Goal: Task Accomplishment & Management: Complete application form

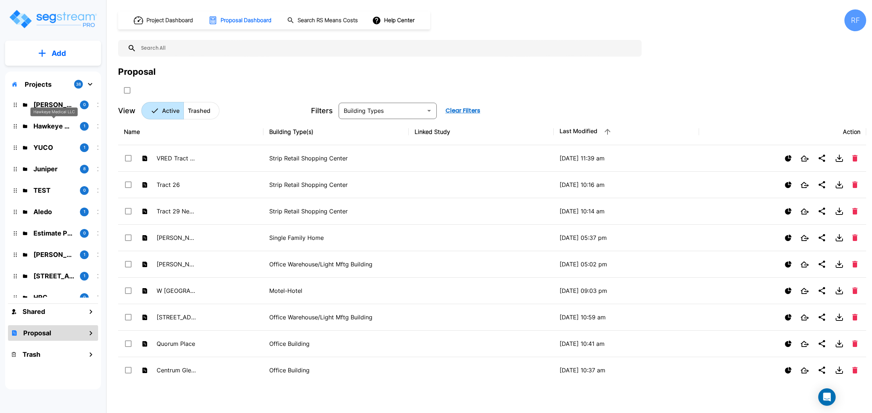
click at [52, 126] on p "Hawkeye Medical LLC" at bounding box center [53, 126] width 41 height 10
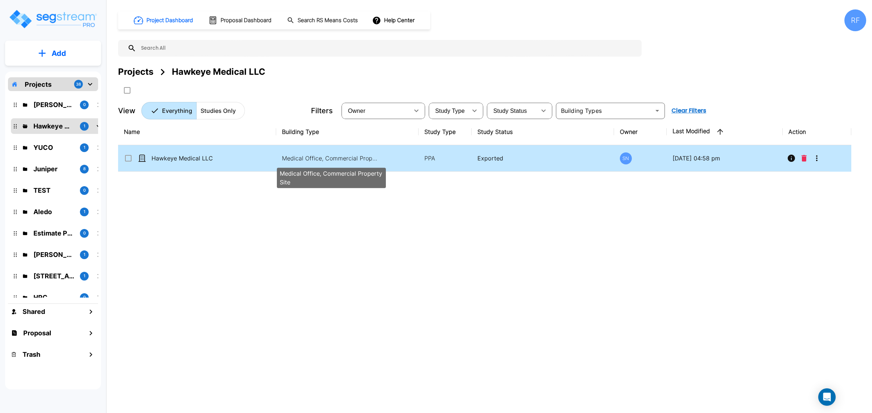
click at [312, 157] on p "Medical Office, Commercial Property Site" at bounding box center [331, 158] width 98 height 9
checkbox input "true"
click at [312, 157] on p "Medical Office, Commercial Property Site" at bounding box center [331, 158] width 98 height 9
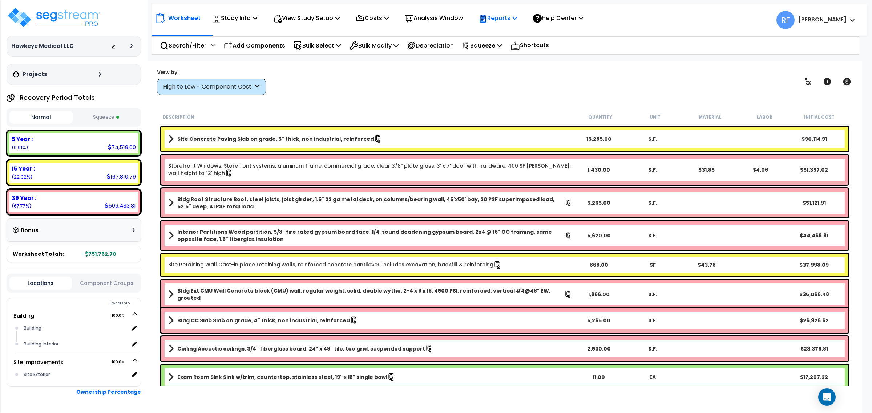
click at [517, 16] on p "Reports" at bounding box center [497, 18] width 39 height 10
click at [530, 49] on link "Manage Report Images" at bounding box center [511, 49] width 72 height 15
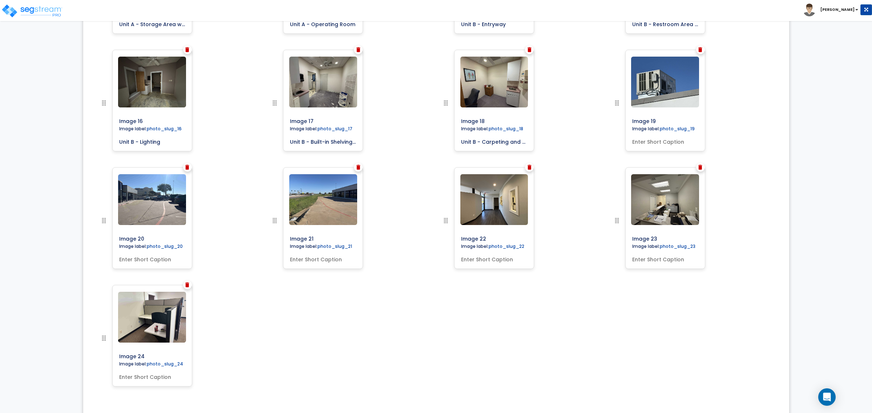
scroll to position [726, 0]
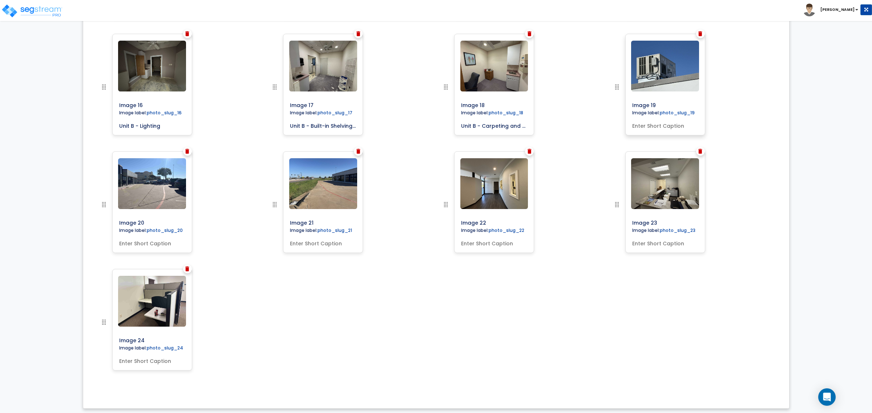
click at [672, 130] on div "Image 19 Image label: photo_slug_19" at bounding box center [665, 85] width 80 height 102
click at [686, 129] on input "text" at bounding box center [665, 124] width 72 height 10
type input "Building HVAC"
click at [143, 244] on input "text" at bounding box center [152, 242] width 72 height 10
drag, startPoint x: 640, startPoint y: 349, endPoint x: 619, endPoint y: 331, distance: 27.6
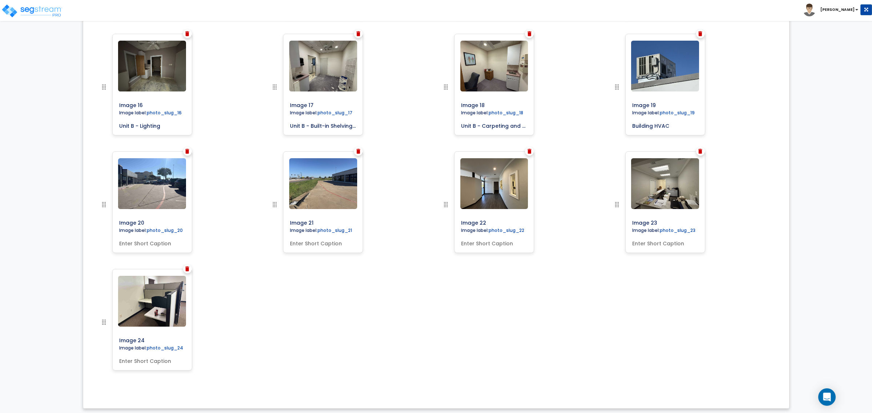
click at [148, 238] on input "text" at bounding box center [152, 242] width 72 height 10
click at [137, 243] on input "text" at bounding box center [152, 242] width 72 height 10
type input "e"
type input "L"
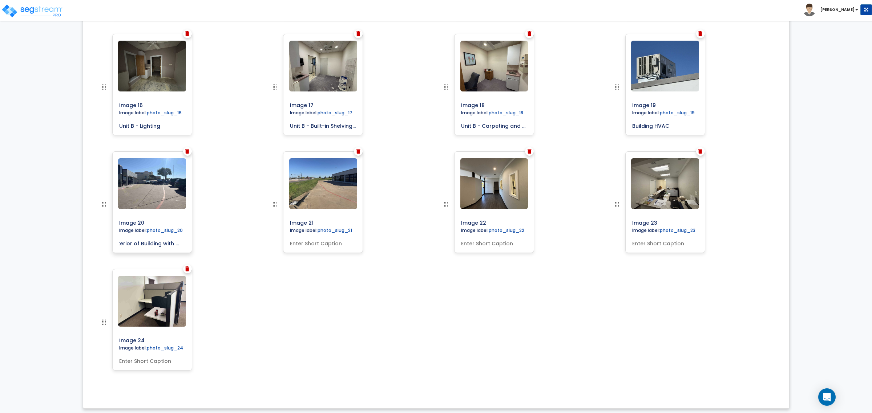
scroll to position [0, 13]
type input "Exterior of Building with Parking"
click at [292, 243] on input "text" at bounding box center [323, 242] width 72 height 10
type input "Catch Basin"
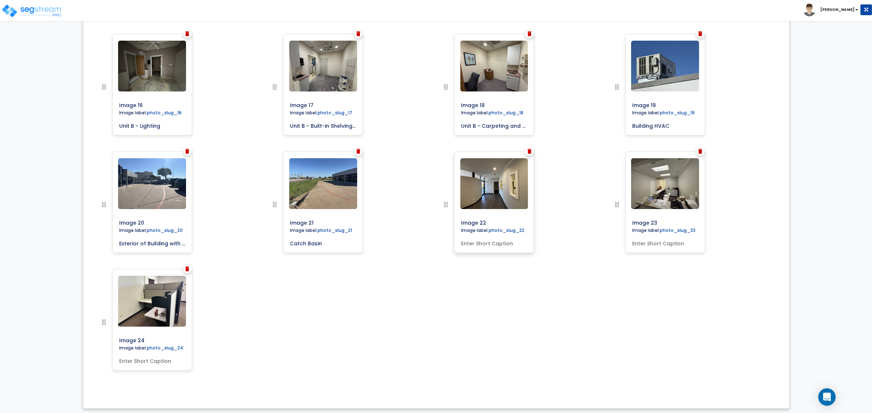
click at [481, 246] on input "text" at bounding box center [494, 242] width 72 height 10
click at [509, 245] on input "text" at bounding box center [494, 242] width 72 height 10
type input "S"
type input "u"
type input "Unit A - Entryway"
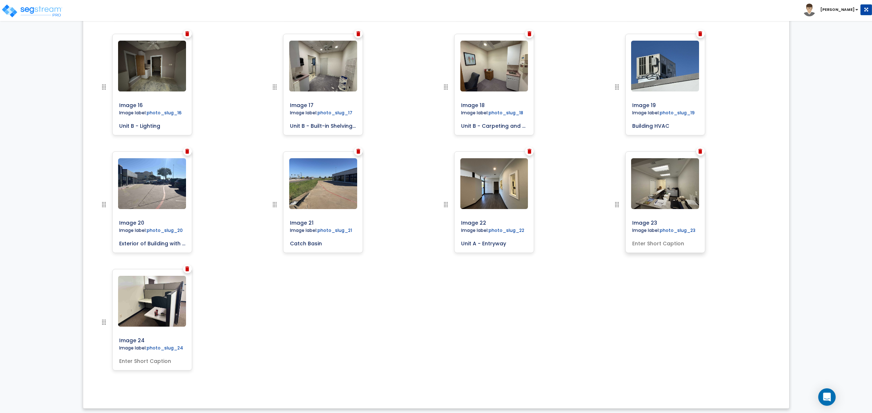
click at [687, 247] on input "text" at bounding box center [665, 242] width 72 height 10
click at [669, 246] on input "text" at bounding box center [665, 242] width 72 height 10
click at [643, 240] on input "text" at bounding box center [665, 242] width 72 height 10
type input "Unit A - Administrative Office Space"
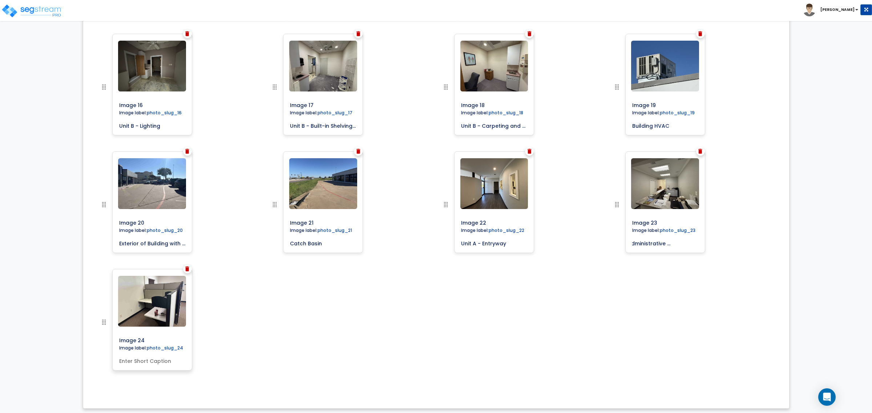
scroll to position [0, 0]
click at [154, 362] on input "text" at bounding box center [152, 360] width 72 height 10
type input "Unit B - Office Cubicle"
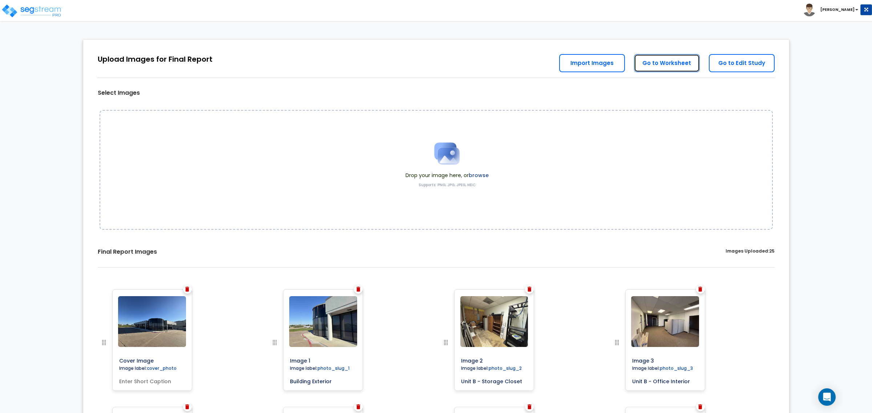
click at [683, 64] on link "Go to Worksheet" at bounding box center [667, 63] width 66 height 18
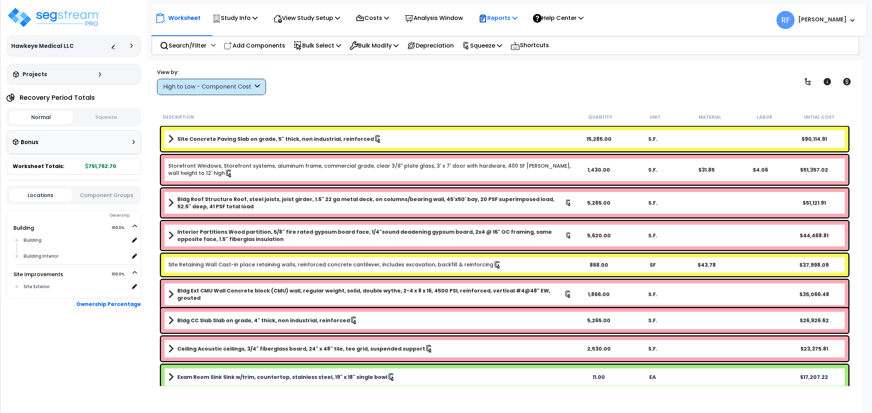
click at [517, 20] on p "Reports" at bounding box center [497, 18] width 39 height 10
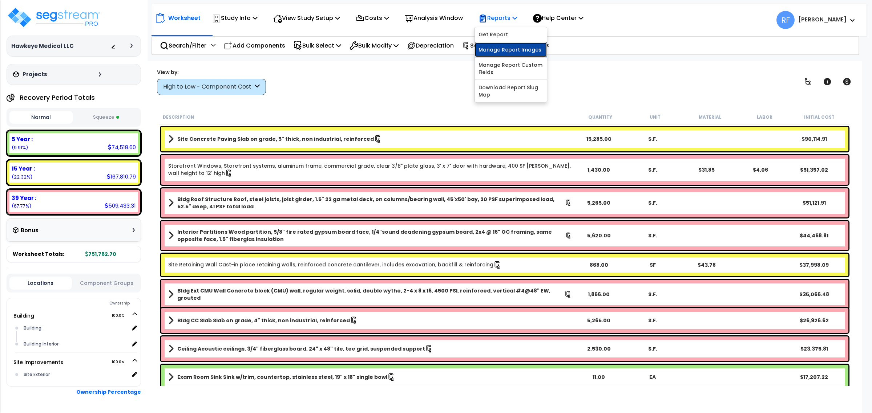
click at [522, 51] on link "Manage Report Images" at bounding box center [511, 49] width 72 height 15
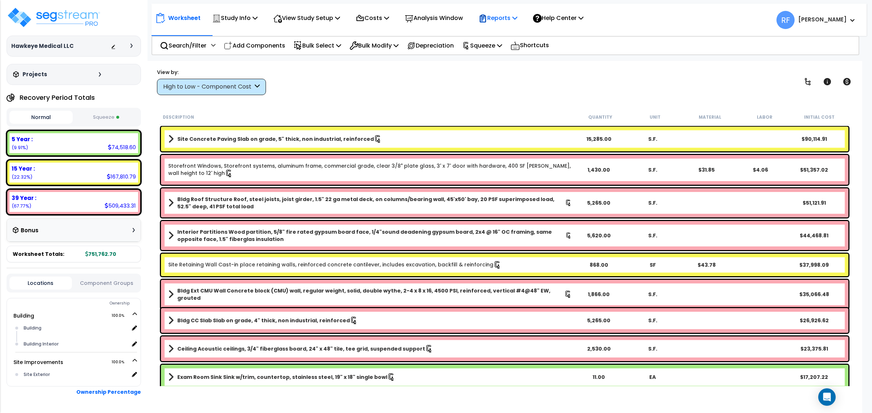
click at [513, 18] on p "Reports" at bounding box center [497, 18] width 39 height 10
click at [527, 36] on link "Get Report" at bounding box center [511, 34] width 72 height 15
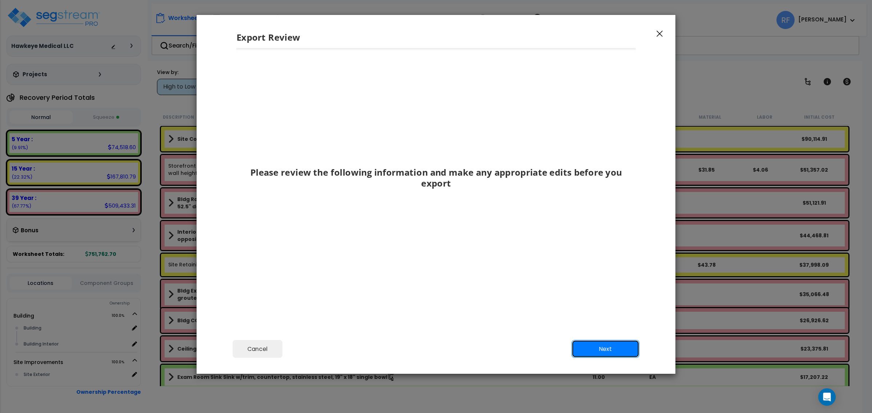
click at [617, 349] on button "Next" at bounding box center [605, 349] width 68 height 18
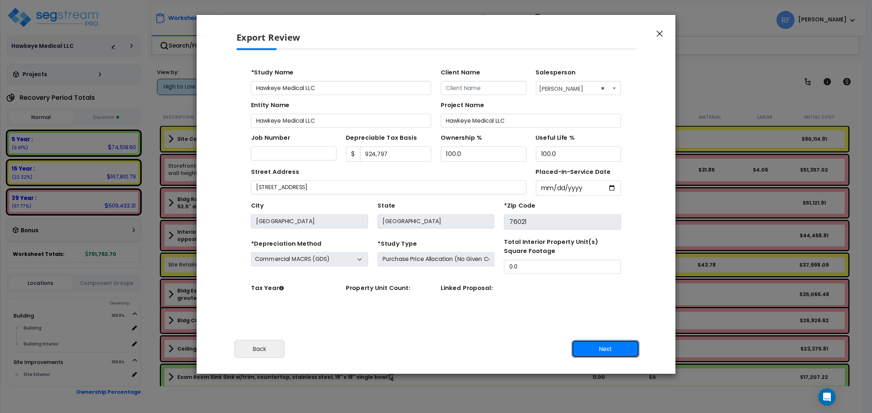
click at [603, 353] on button "Next" at bounding box center [605, 349] width 68 height 18
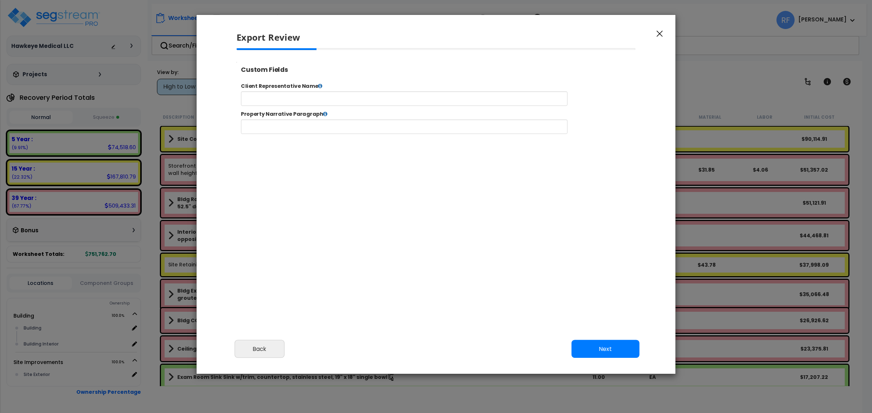
select select "2024"
click at [621, 348] on button "Next" at bounding box center [605, 349] width 68 height 18
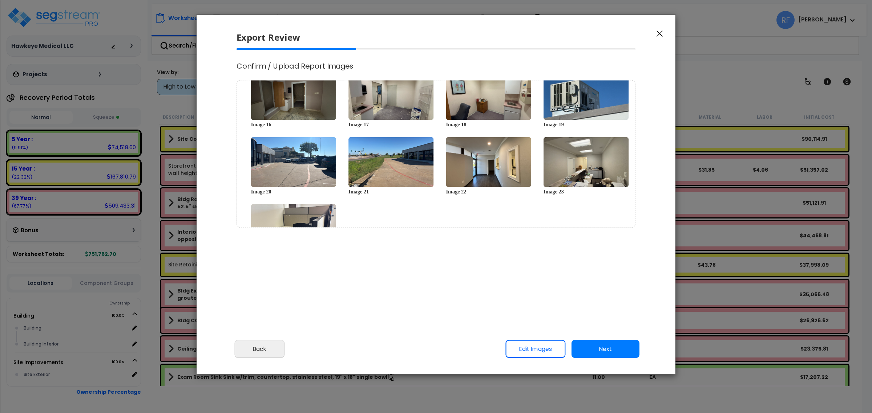
scroll to position [272, 0]
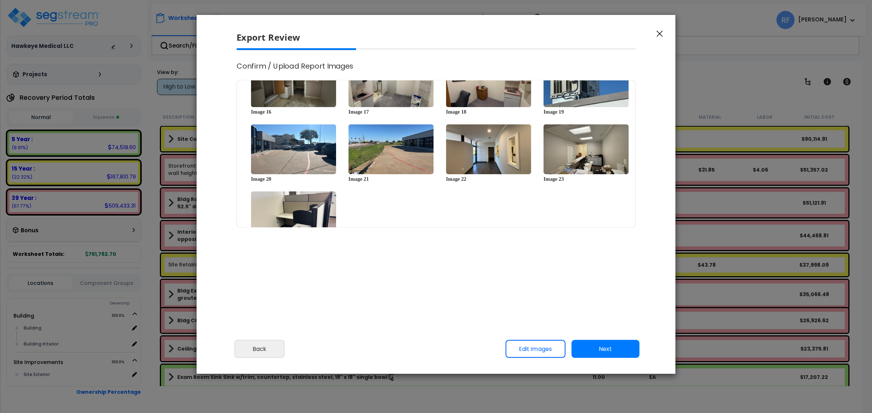
click at [659, 32] on icon "button" at bounding box center [659, 34] width 6 height 7
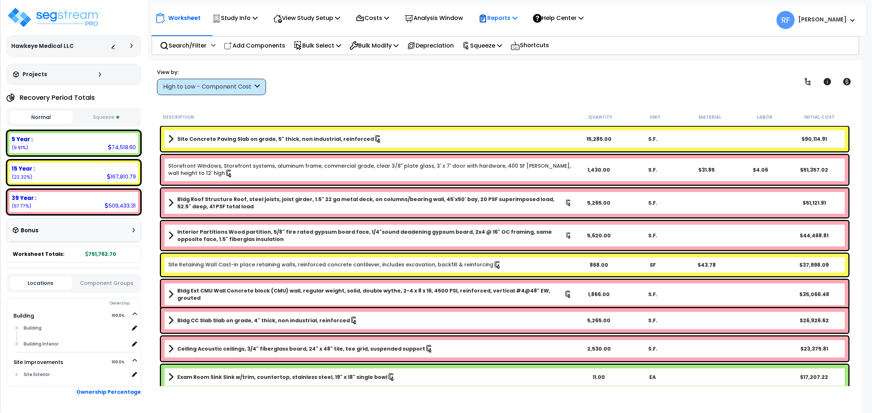
click at [514, 15] on p "Reports" at bounding box center [497, 18] width 39 height 10
click at [503, 45] on link "Manage Report Images" at bounding box center [511, 49] width 72 height 15
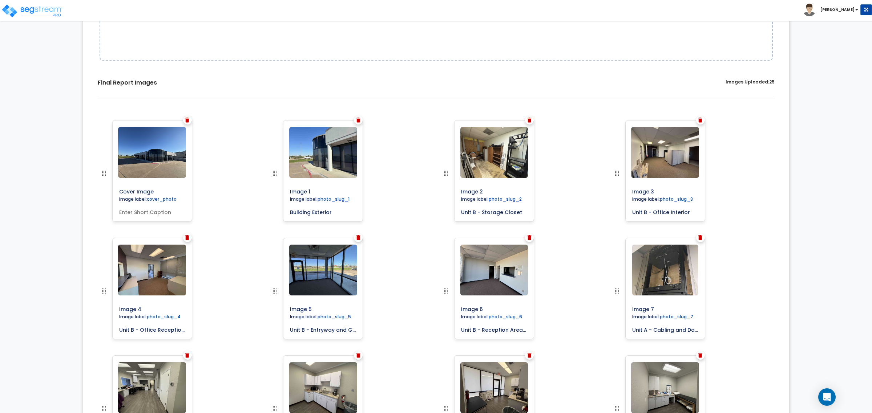
scroll to position [182, 0]
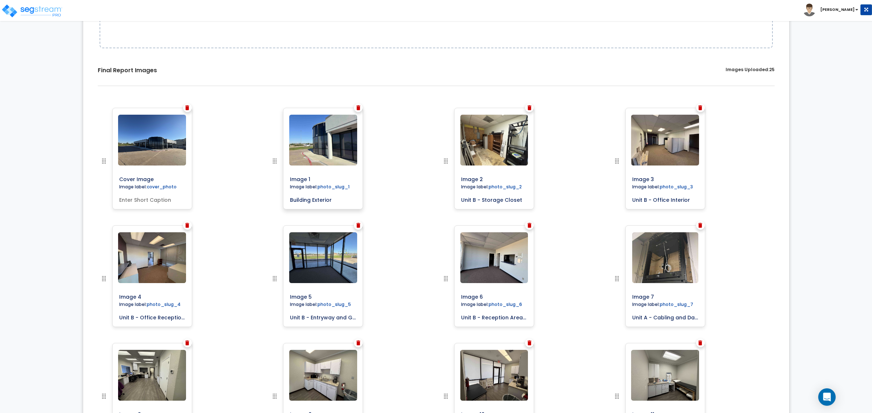
drag, startPoint x: 334, startPoint y: 202, endPoint x: 289, endPoint y: 200, distance: 45.0
click at [289, 200] on input "Building Exterior" at bounding box center [323, 199] width 72 height 10
click at [321, 179] on input "Image 1" at bounding box center [339, 178] width 105 height 10
drag, startPoint x: 306, startPoint y: 177, endPoint x: 287, endPoint y: 177, distance: 18.9
click at [287, 177] on input "Image 1" at bounding box center [339, 178] width 105 height 10
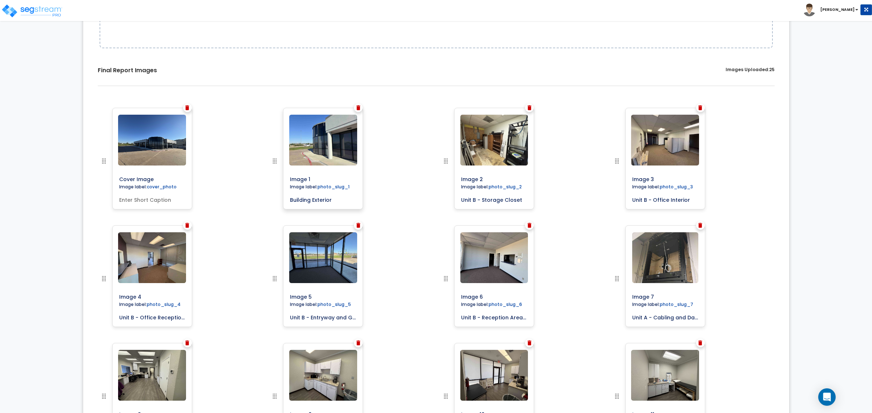
paste input "Building Exterior"
type input "Building Exterior"
click at [512, 197] on input "Unit B - Storage Closet" at bounding box center [494, 199] width 72 height 10
drag, startPoint x: 522, startPoint y: 198, endPoint x: 455, endPoint y: 196, distance: 66.5
click at [455, 196] on div "Image 2 Image label: photo_slug_2 Unit B - Storage Closet" at bounding box center [494, 159] width 80 height 102
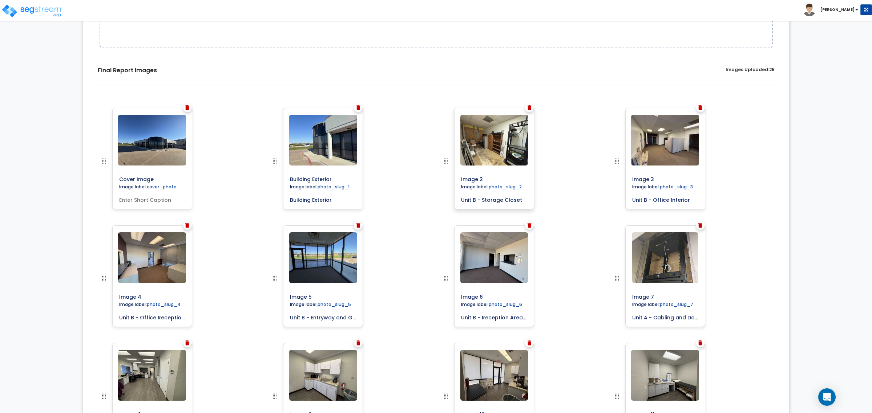
drag, startPoint x: 491, startPoint y: 180, endPoint x: 460, endPoint y: 179, distance: 31.2
click at [460, 179] on input "Image 2" at bounding box center [510, 178] width 105 height 10
paste input "Unit B - Storage Closet"
type input "Unit B - Storage Closet"
click at [668, 197] on input "Unit B - Office Interior" at bounding box center [665, 199] width 72 height 10
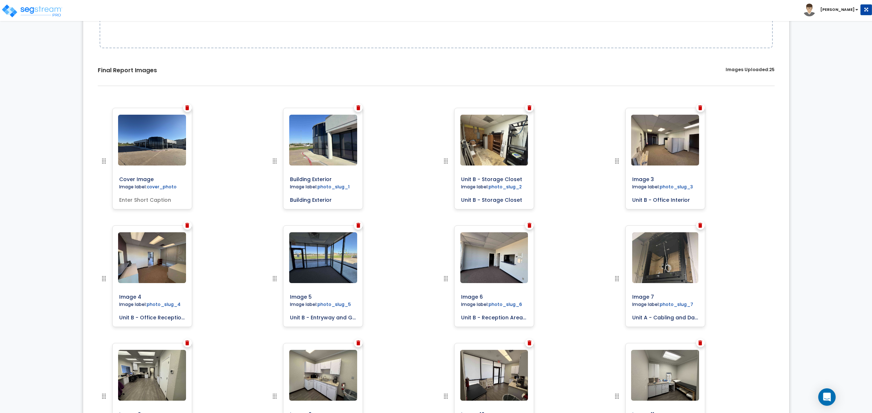
drag, startPoint x: 689, startPoint y: 202, endPoint x: 622, endPoint y: 202, distance: 66.8
click at [622, 202] on div at bounding box center [632, 167] width 40 height 118
drag, startPoint x: 661, startPoint y: 178, endPoint x: 615, endPoint y: 178, distance: 46.1
click at [615, 178] on div at bounding box center [632, 167] width 40 height 118
paste input "Unit B - Office Interior"
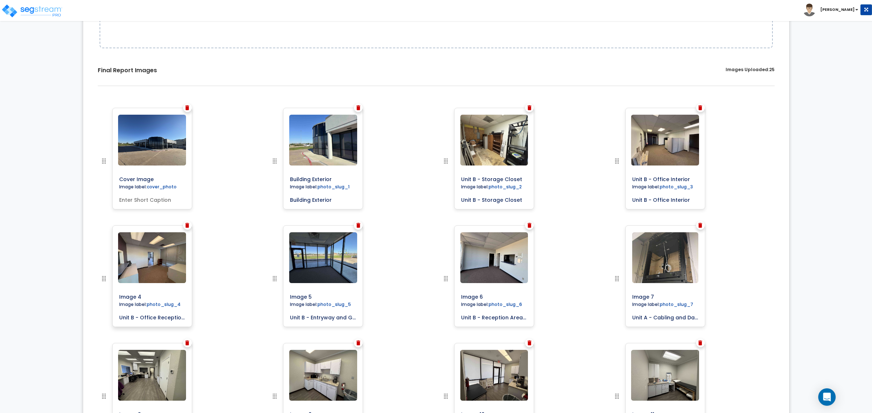
type input "Unit B - Office Interior"
click at [157, 316] on input "Unit B - Office Reception Area" at bounding box center [152, 316] width 72 height 10
drag, startPoint x: 118, startPoint y: 318, endPoint x: 274, endPoint y: 306, distance: 156.7
click at [274, 108] on div "Cover Image" at bounding box center [436, 108] width 684 height 0
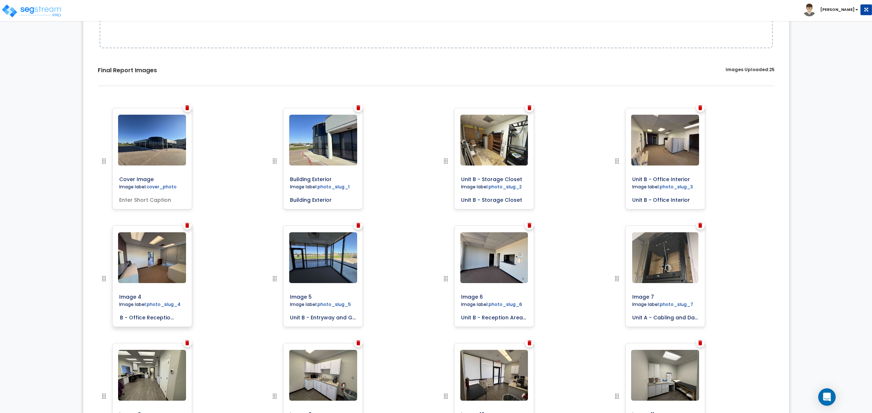
scroll to position [0, 0]
click at [144, 296] on input "Image 4" at bounding box center [168, 296] width 105 height 10
paste input "Unit B - Office Reception Area"
drag, startPoint x: 187, startPoint y: 298, endPoint x: -10, endPoint y: 295, distance: 196.9
click at [0, 295] on html "Toggle navigation Rafael x" at bounding box center [436, 389] width 872 height 1143
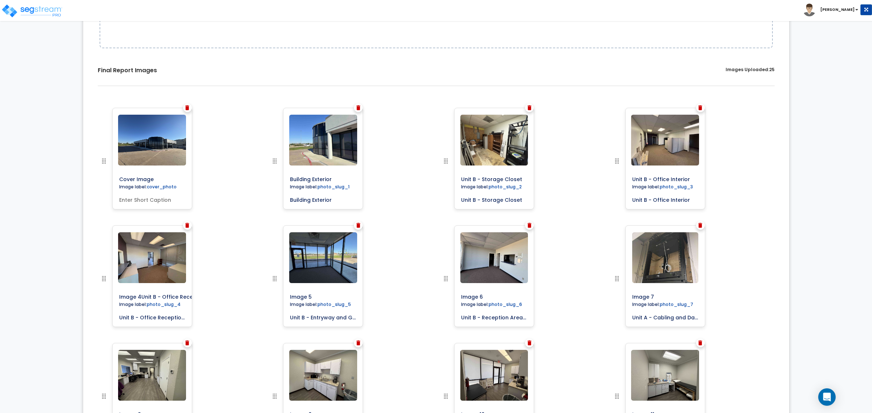
paste input "text"
type input "Unit B - Office Reception Area"
click at [202, 300] on div "Image label:" at bounding box center [179, 285] width 171 height 118
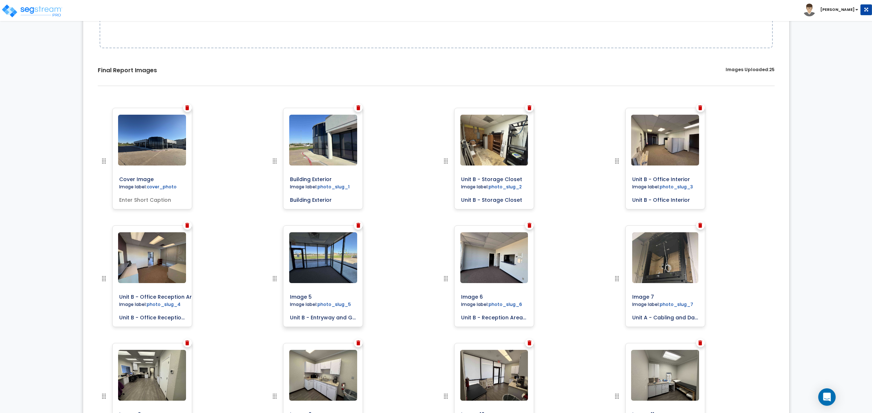
click at [322, 319] on input "Unit B - Entryway and Glass Window Exterior" at bounding box center [323, 316] width 72 height 10
drag, startPoint x: 289, startPoint y: 318, endPoint x: 431, endPoint y: 322, distance: 142.1
click at [431, 322] on div "Image 5" at bounding box center [350, 285] width 171 height 118
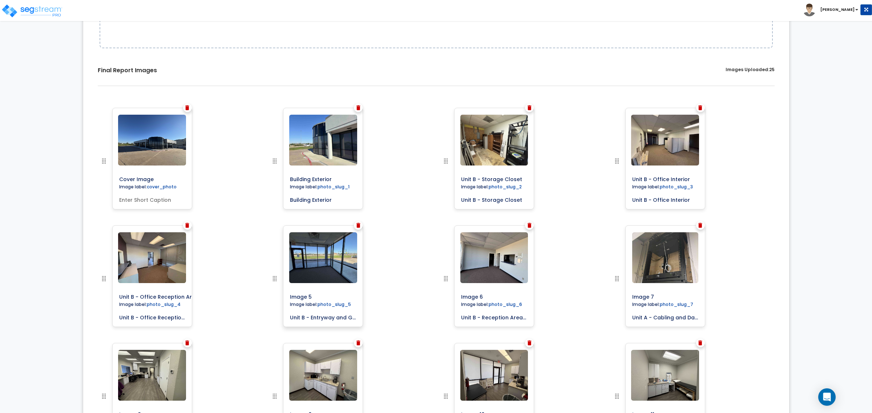
click at [324, 296] on input "Image 5" at bounding box center [339, 296] width 105 height 10
drag, startPoint x: 324, startPoint y: 296, endPoint x: 252, endPoint y: 288, distance: 72.7
click at [252, 108] on div "Cover Image" at bounding box center [436, 108] width 684 height 0
paste input "Unit B - Entryway and Glass Window Exterior"
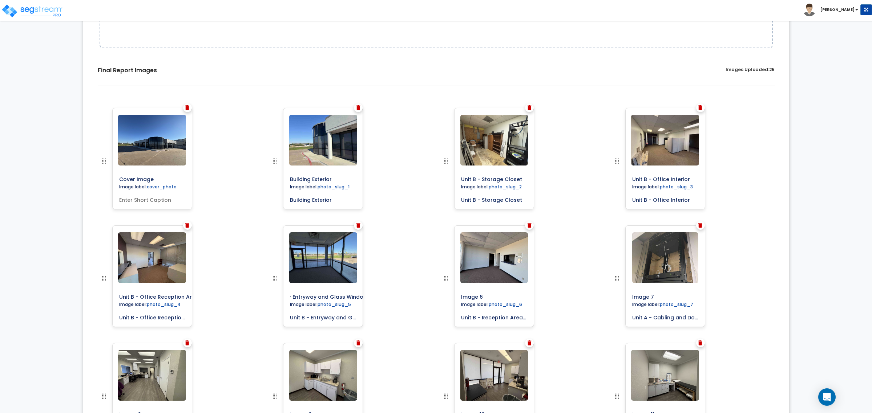
type input "Unit B - Entryway and Glass Window Exterior"
click at [424, 292] on div "Image label:" at bounding box center [350, 285] width 171 height 118
click at [485, 315] on input "Unit B - Reception Area with Built in Shelving" at bounding box center [494, 316] width 72 height 10
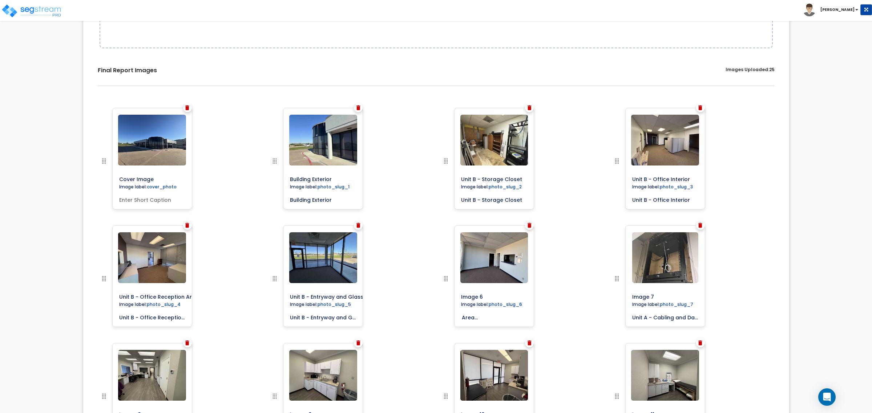
drag, startPoint x: 460, startPoint y: 319, endPoint x: 574, endPoint y: 322, distance: 113.4
click at [574, 322] on div "Image 6" at bounding box center [521, 285] width 171 height 118
drag, startPoint x: 488, startPoint y: 296, endPoint x: 429, endPoint y: 292, distance: 59.3
click at [429, 108] on div "Cover Image" at bounding box center [436, 108] width 684 height 0
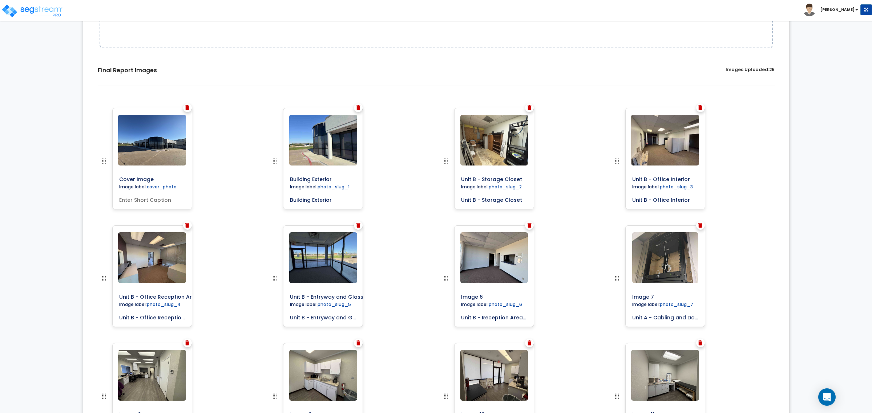
paste input "Unit B - Reception Area with Built in Shelving"
type input "Unit B - Reception Area with Built in Shelving"
click at [560, 281] on div "Image label:" at bounding box center [521, 285] width 171 height 118
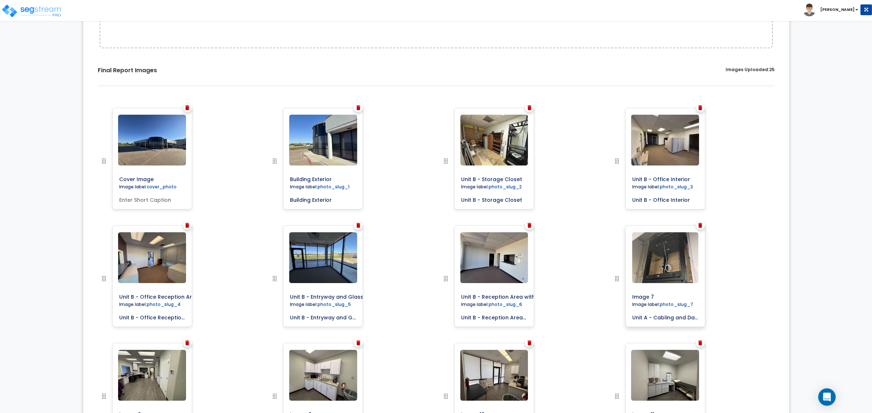
click at [638, 313] on input "Unit A - Cabling and Data Server Storage" at bounding box center [665, 316] width 72 height 10
drag, startPoint x: 631, startPoint y: 318, endPoint x: 760, endPoint y: 319, distance: 129.3
click at [760, 319] on div "Image 7" at bounding box center [692, 285] width 171 height 118
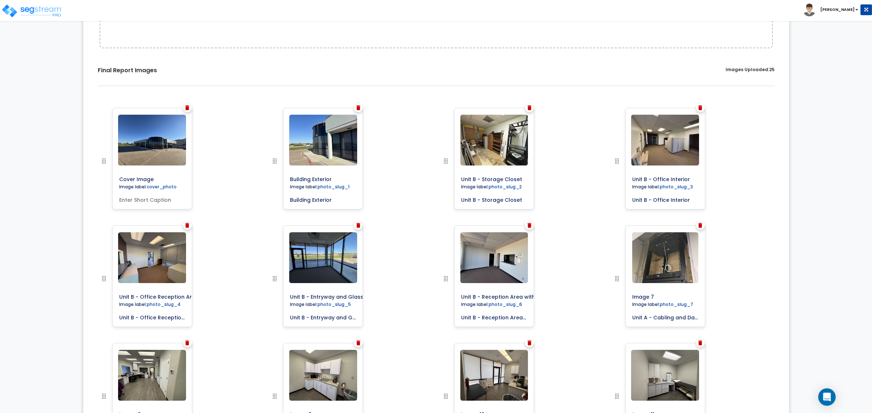
drag, startPoint x: 669, startPoint y: 295, endPoint x: 557, endPoint y: 295, distance: 112.2
click at [557, 108] on div "Cover Image" at bounding box center [436, 108] width 684 height 0
paste input "Unit A - Cabling and Data Server Storage"
type input "Unit A - Cabling and Data Server Storage"
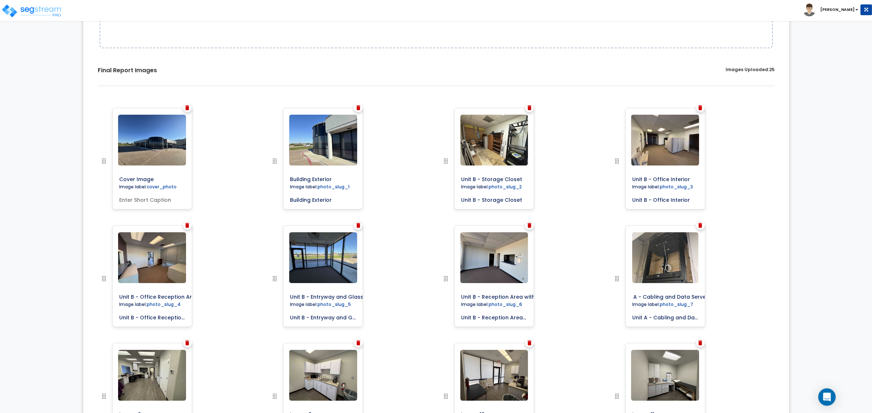
scroll to position [0, 0]
click at [756, 291] on div "Image label:" at bounding box center [692, 285] width 171 height 118
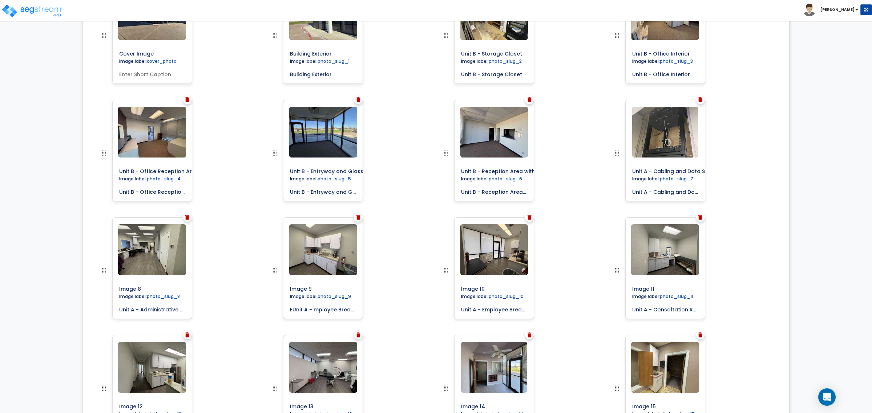
scroll to position [318, 0]
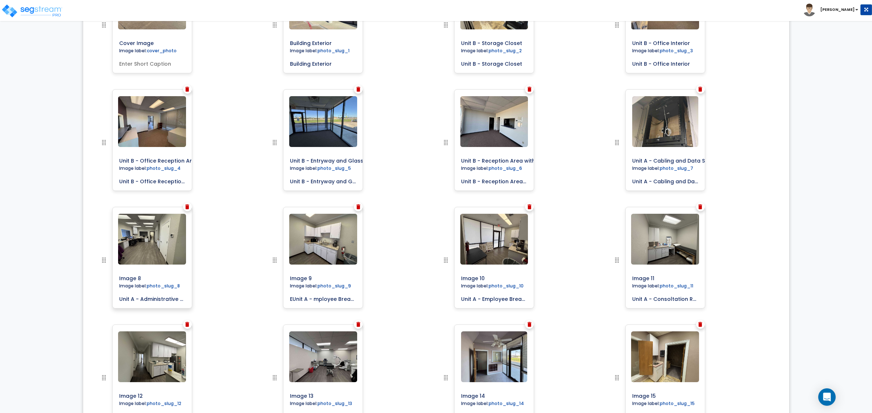
click at [133, 295] on input "Unit A - Administrative Office Space with Built-in Desks and Shelving" at bounding box center [152, 298] width 72 height 10
drag, startPoint x: 118, startPoint y: 296, endPoint x: 244, endPoint y: 296, distance: 125.7
click at [244, 296] on div "Image 8" at bounding box center [179, 266] width 171 height 118
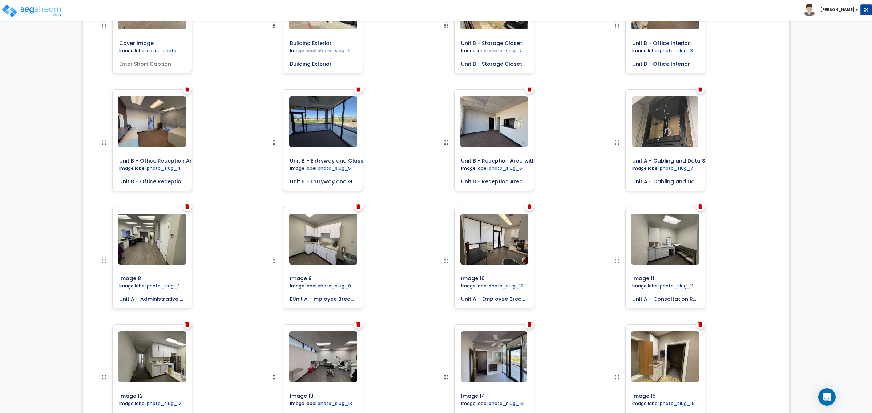
drag, startPoint x: 146, startPoint y: 276, endPoint x: 96, endPoint y: 271, distance: 50.7
click at [96, 271] on div "Image 8" at bounding box center [179, 266] width 171 height 118
paste input "Unit A - Administrative Office Space with Built-in Desks and Shelving"
type input "Unit A - Administrative Office Space with Built-in Desks and Shelving"
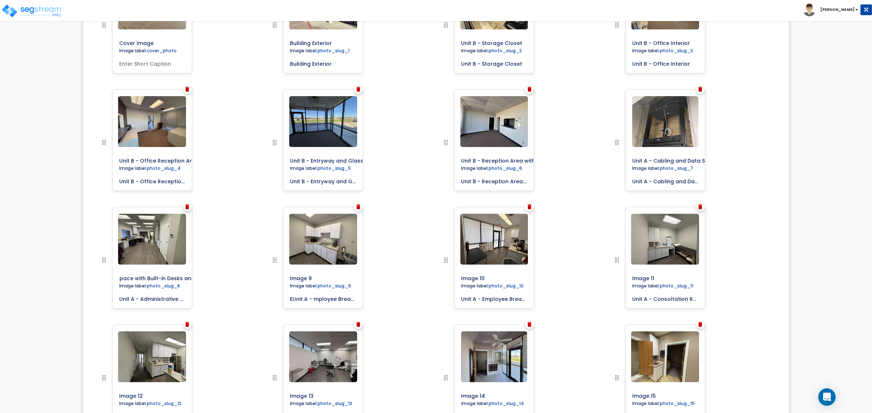
scroll to position [0, 0]
click at [265, 256] on div "Image 9" at bounding box center [350, 266] width 171 height 118
click at [324, 296] on input "EUnit A - mployee Breakroom Built in Cabinetry and Sink" at bounding box center [323, 298] width 72 height 10
click at [292, 297] on input "EUnit A - mployee Breakroom Built in Cabinetry and Sink" at bounding box center [323, 298] width 72 height 10
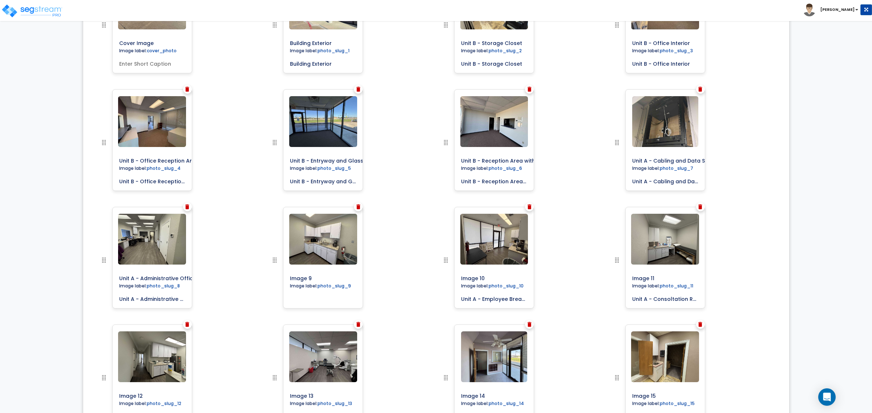
drag, startPoint x: 291, startPoint y: 298, endPoint x: 402, endPoint y: 305, distance: 111.7
click at [402, 305] on div "Image 9" at bounding box center [350, 266] width 171 height 118
type input "Unit A - mployee Breakroom Built in Cabinetry and Sink"
drag, startPoint x: 313, startPoint y: 275, endPoint x: 260, endPoint y: 272, distance: 52.7
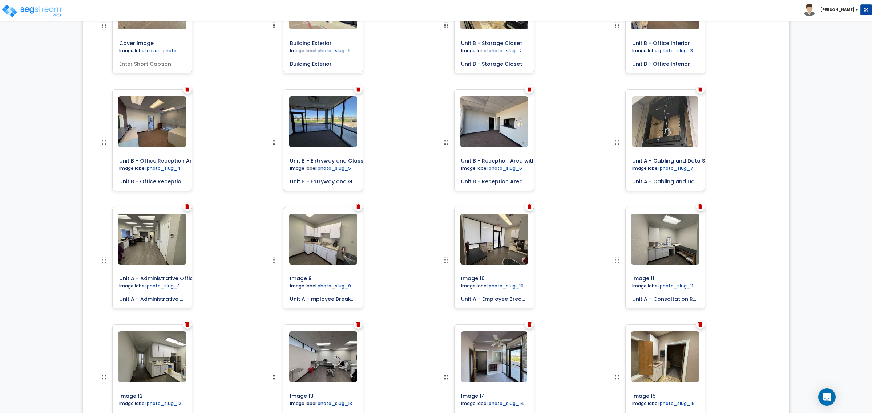
paste input "Unit A - mployee Breakroom Built in Cabinetry and Sink"
click at [411, 257] on div "Image label:" at bounding box center [350, 266] width 171 height 118
click at [311, 278] on input "Unit A - mployee Breakroom Built in Cabinetry and Sink" at bounding box center [339, 277] width 105 height 10
type input "Unit A - Employee Breakroom Built in Cabinetry and Sink"
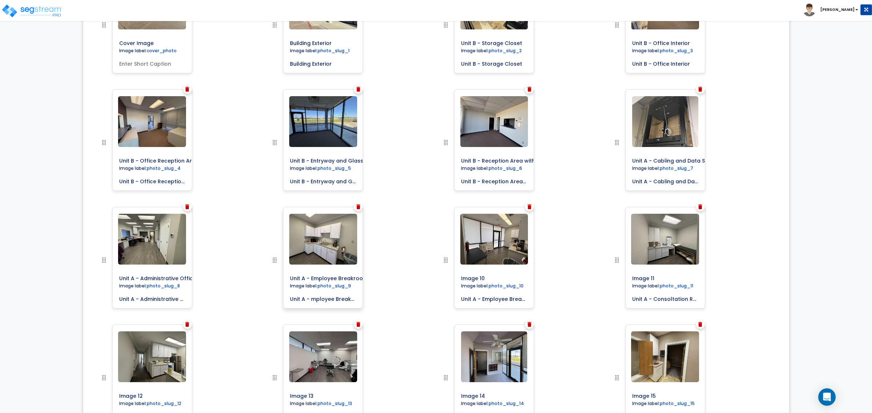
click at [312, 300] on input "Unit A - mployee Breakroom Built in Cabinetry and Sink" at bounding box center [323, 298] width 72 height 10
type input "Unit A - Employee Breakroom Built in Cabinetry and Sink"
click at [384, 279] on div "Image label:" at bounding box center [350, 266] width 171 height 118
click at [465, 297] on input "Unit A - Employee Breakroom Flooring and Lighting" at bounding box center [494, 298] width 72 height 10
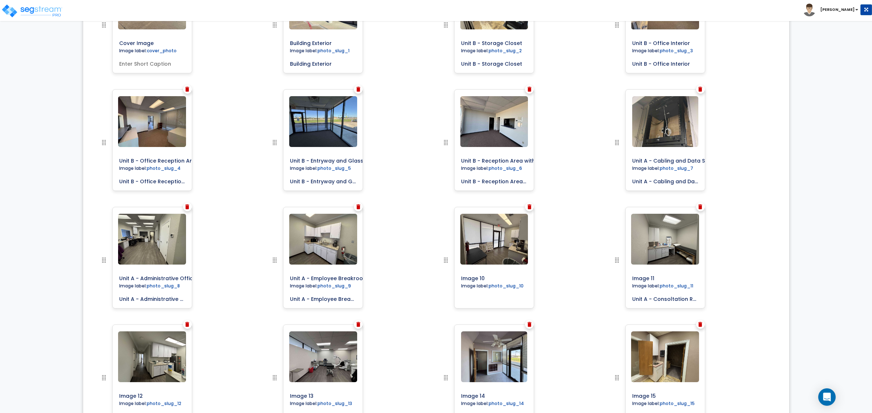
drag, startPoint x: 462, startPoint y: 300, endPoint x: 614, endPoint y: 300, distance: 151.8
drag, startPoint x: 491, startPoint y: 278, endPoint x: 443, endPoint y: 276, distance: 48.3
click at [443, 276] on div at bounding box center [461, 266] width 40 height 118
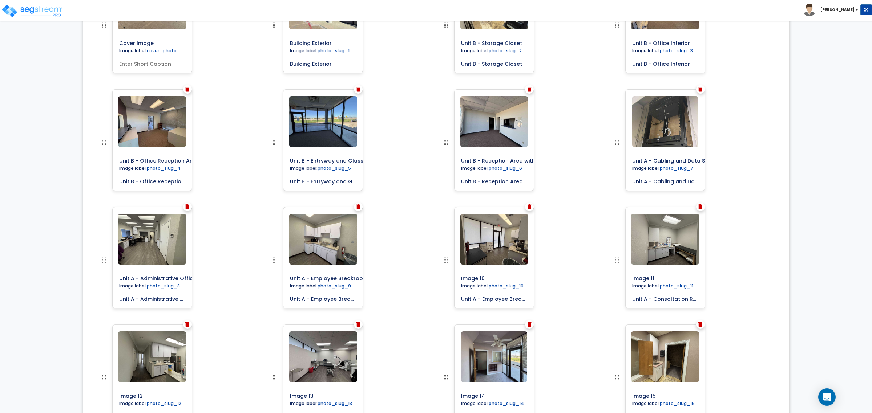
paste input "Unit A - Employee Breakroom Flooring and Lighting"
type input "Unit A - Employee Breakroom Flooring and Lighting"
click at [574, 246] on div "Image label:" at bounding box center [521, 266] width 171 height 118
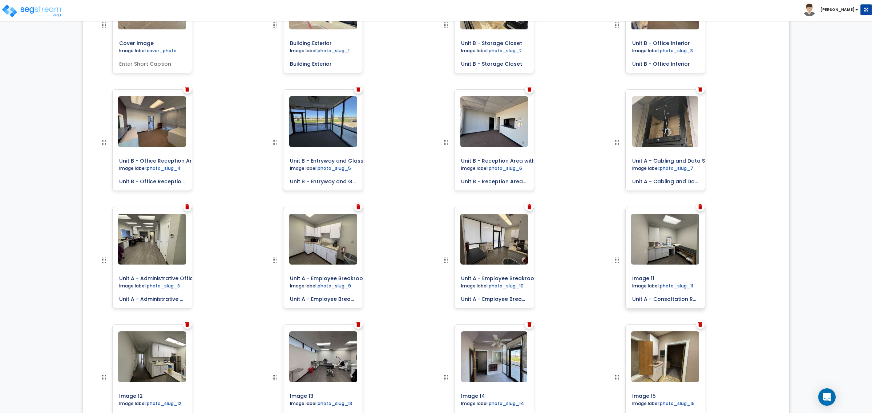
click at [666, 302] on input "Unit A - Consoltation Room" at bounding box center [665, 298] width 72 height 10
drag, startPoint x: 629, startPoint y: 300, endPoint x: 790, endPoint y: 300, distance: 160.9
click at [790, 300] on div "0% Upload Images for Final Report Back to Export Review Go to Edit Study Go to …" at bounding box center [435, 272] width 717 height 1103
click at [672, 299] on input "Unit A - Consoltation Room" at bounding box center [665, 298] width 72 height 10
type input "Unit A - Consultation Room"
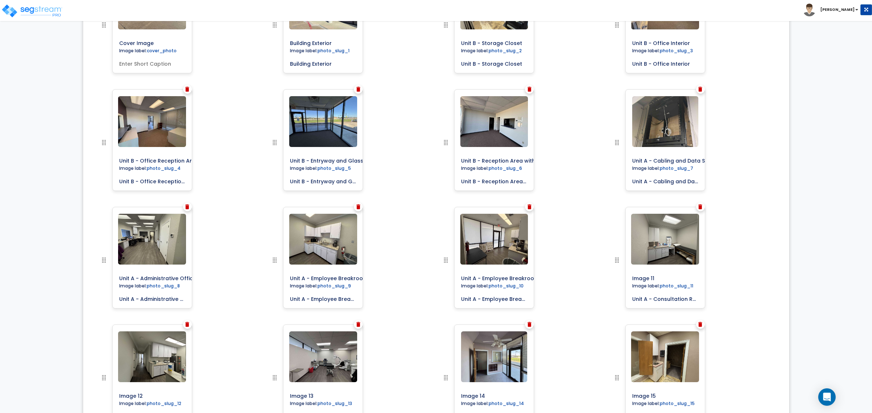
click at [768, 222] on div "Image 11" at bounding box center [692, 266] width 171 height 118
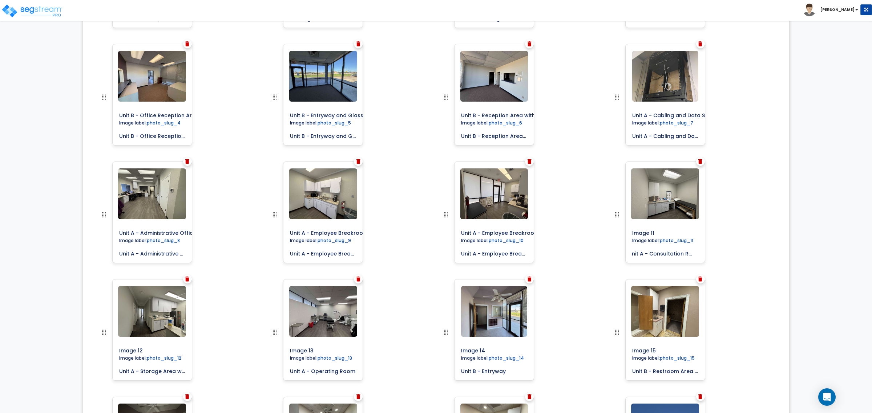
drag, startPoint x: 631, startPoint y: 254, endPoint x: 778, endPoint y: 254, distance: 147.4
click at [778, 254] on div "Cover Image Image label: cover_photo Image label:" at bounding box center [436, 338] width 695 height 835
drag, startPoint x: 671, startPoint y: 230, endPoint x: 615, endPoint y: 229, distance: 55.9
click at [615, 229] on div at bounding box center [632, 221] width 40 height 118
paste input "Unit A - Consultation Room"
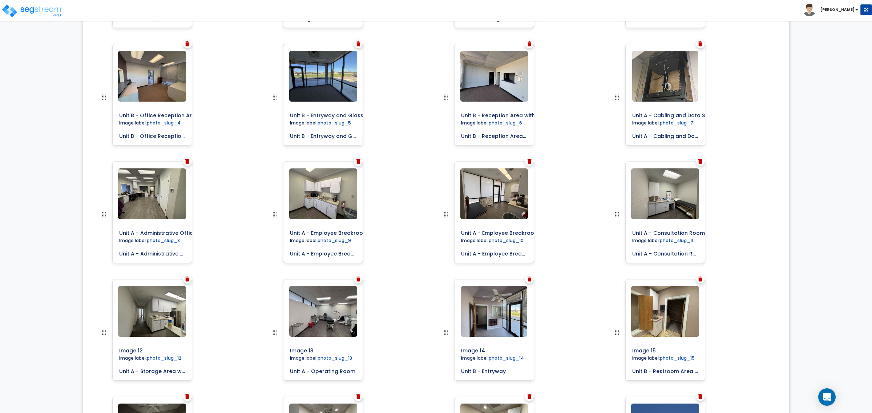
type input "Unit A - Consultation Room"
click at [827, 229] on div "0% Upload Images for Final Report Back to Export Review Go to Edit Study Go to …" at bounding box center [436, 224] width 872 height 1111
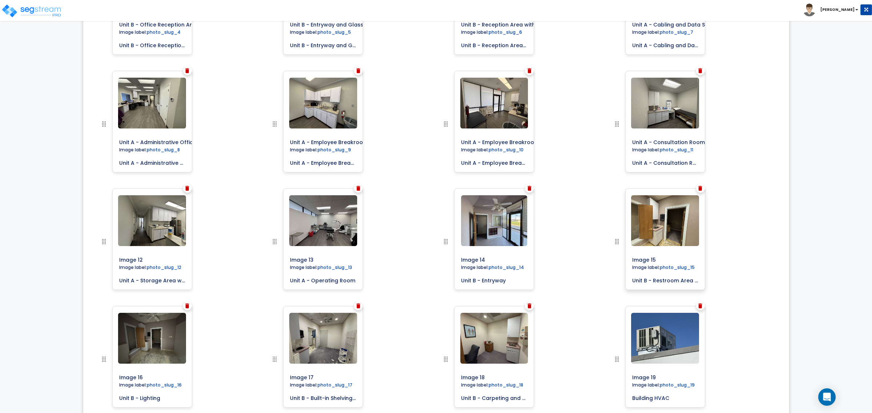
click at [641, 275] on input "Unit B - Restroom Area and Storage Are" at bounding box center [665, 279] width 72 height 10
drag, startPoint x: 632, startPoint y: 279, endPoint x: 723, endPoint y: 273, distance: 91.4
click at [723, 273] on div "Image 15" at bounding box center [692, 247] width 171 height 118
drag, startPoint x: 669, startPoint y: 260, endPoint x: 592, endPoint y: 259, distance: 76.3
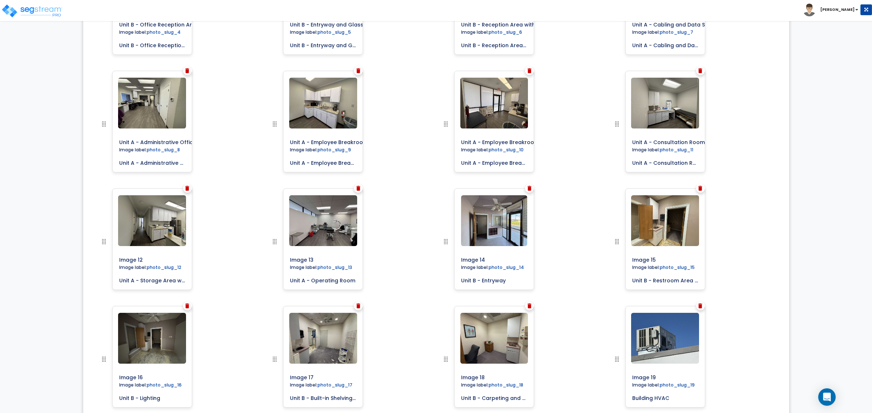
paste input "Unit B - Restroom Area and Storage Are"
type input "Unit B - Restroom Area and Storage Are"
click at [761, 249] on div "Image label:" at bounding box center [692, 247] width 171 height 118
click at [475, 282] on input "Unit B - Entryway" at bounding box center [494, 279] width 72 height 10
drag, startPoint x: 505, startPoint y: 280, endPoint x: 446, endPoint y: 280, distance: 59.6
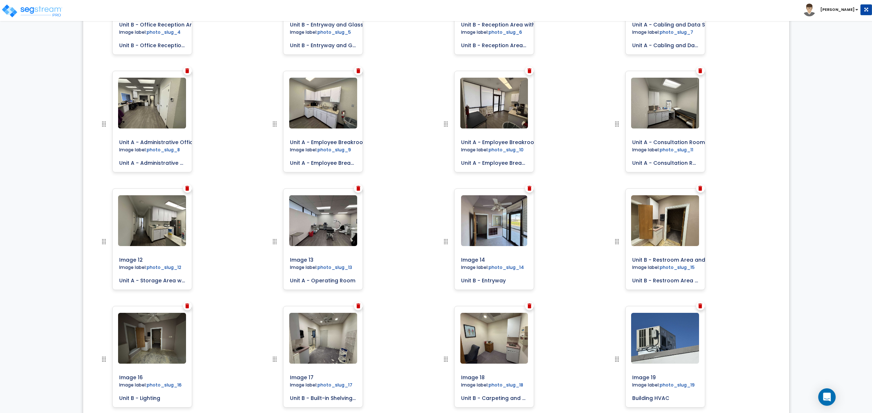
click at [446, 280] on div at bounding box center [461, 247] width 40 height 118
drag, startPoint x: 490, startPoint y: 260, endPoint x: 420, endPoint y: 260, distance: 70.5
paste input "Unit B - Entryway"
type input "Unit B - Entryway"
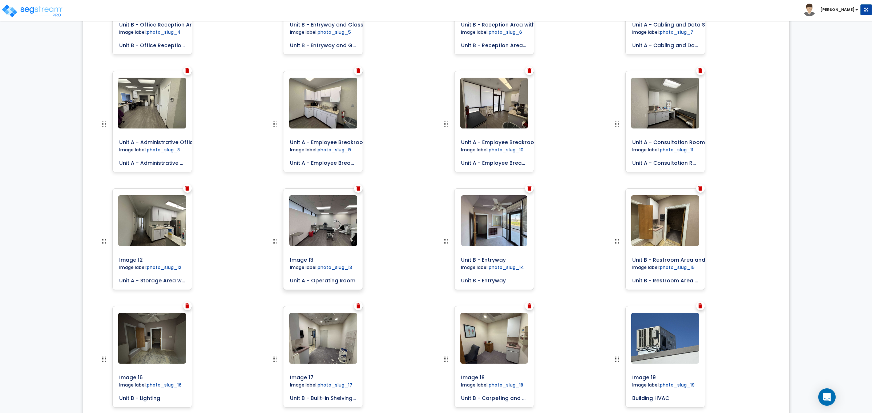
click at [334, 279] on input "Unit A - Operating Room" at bounding box center [323, 279] width 72 height 10
drag, startPoint x: 353, startPoint y: 280, endPoint x: 257, endPoint y: 278, distance: 96.6
drag, startPoint x: 323, startPoint y: 260, endPoint x: 256, endPoint y: 255, distance: 67.4
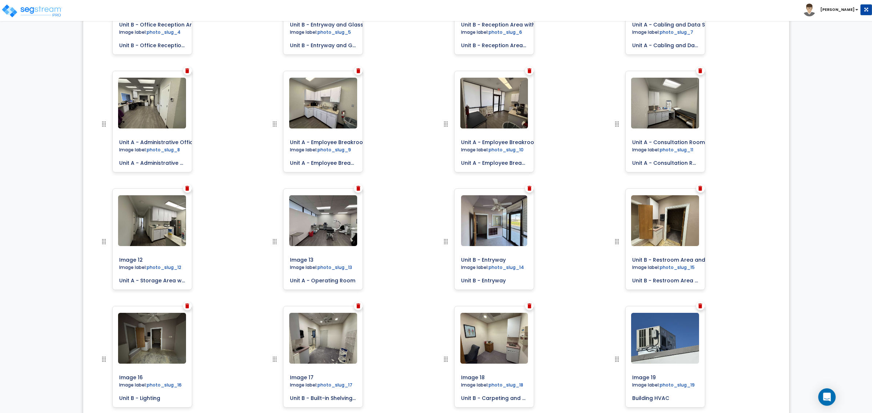
paste input "Unit A - Operating Room"
type input "Unit A - Operating Room"
click at [129, 280] on input "Unit A - Storage Area with Built-in Cabinetry" at bounding box center [152, 279] width 72 height 10
drag, startPoint x: 119, startPoint y: 280, endPoint x: 278, endPoint y: 282, distance: 159.1
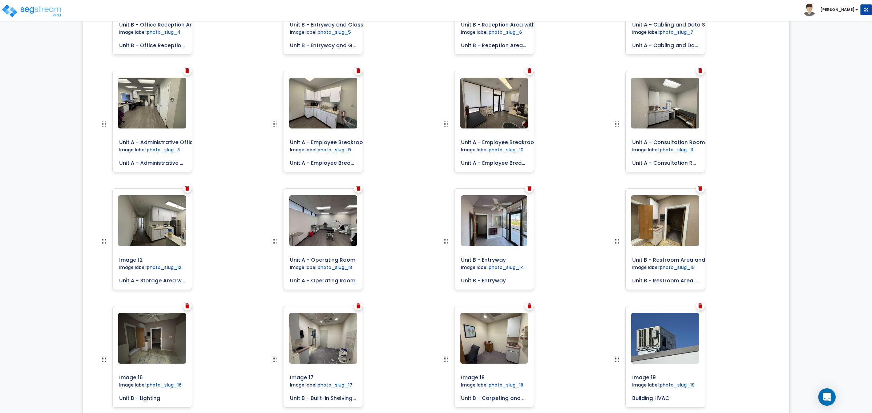
drag, startPoint x: 168, startPoint y: 260, endPoint x: 64, endPoint y: 259, distance: 104.2
click at [64, 259] on div "0% Upload Images for Final Report Back to Export Review Go to Edit Study Go to …" at bounding box center [436, 133] width 872 height 1111
paste input "Unit A - Storage Area with Built-in Cabinetry"
type input "Unit A - Storage Area with Built-in Cabinetry"
click at [252, 255] on div "Image label:" at bounding box center [179, 247] width 171 height 118
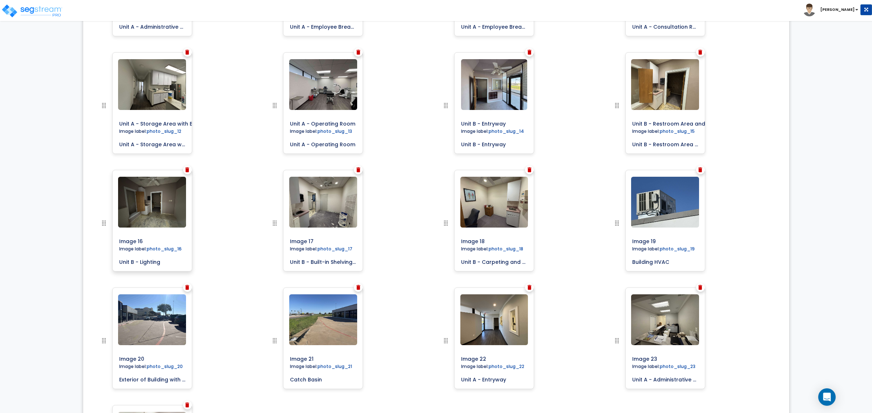
click at [153, 264] on input "Unit B - Lighting" at bounding box center [152, 261] width 72 height 10
drag, startPoint x: 163, startPoint y: 262, endPoint x: 102, endPoint y: 245, distance: 64.1
click at [91, 259] on div "Cover Image Image label: cover_photo Image label:" at bounding box center [436, 111] width 695 height 835
drag, startPoint x: 146, startPoint y: 242, endPoint x: 131, endPoint y: 236, distance: 16.0
click at [100, 242] on div at bounding box center [120, 229] width 40 height 118
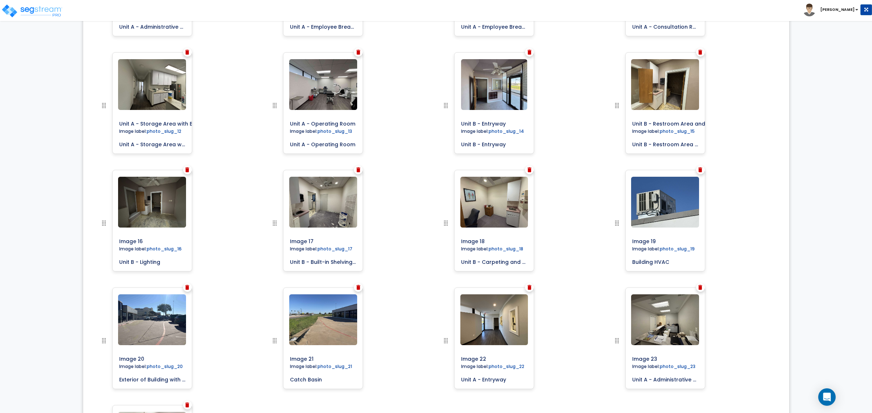
paste input "Unit B - Lighting"
type input "Unit B - Lighting"
click at [252, 218] on div "Image label:" at bounding box center [179, 229] width 171 height 118
click at [313, 265] on input "Unit B - Built-in Shelving and Carpeting" at bounding box center [323, 261] width 72 height 10
drag, startPoint x: 289, startPoint y: 262, endPoint x: 449, endPoint y: 262, distance: 159.1
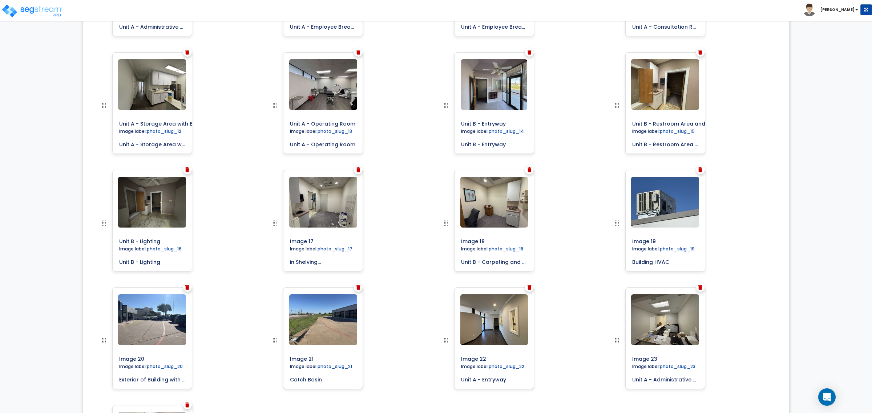
drag, startPoint x: 324, startPoint y: 241, endPoint x: 260, endPoint y: 242, distance: 63.9
paste input "Unit B - Built-in Shelving and Carpeting"
type input "Unit B - Built-in Shelving and Carpeting"
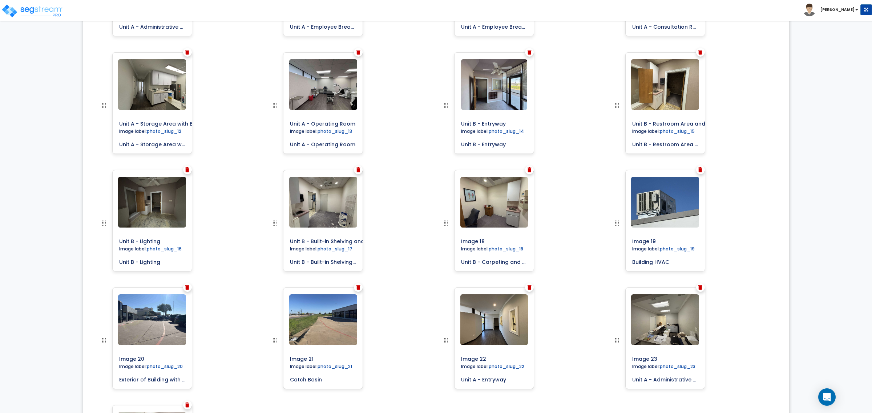
click at [404, 238] on div "Image label:" at bounding box center [350, 229] width 171 height 118
click at [519, 262] on input "Unit B - Carpeting and Built in Cabinetry" at bounding box center [494, 261] width 72 height 10
drag, startPoint x: 461, startPoint y: 262, endPoint x: 556, endPoint y: 268, distance: 94.9
click at [591, 267] on div "Image 18" at bounding box center [521, 229] width 171 height 118
drag, startPoint x: 491, startPoint y: 239, endPoint x: 438, endPoint y: 239, distance: 52.3
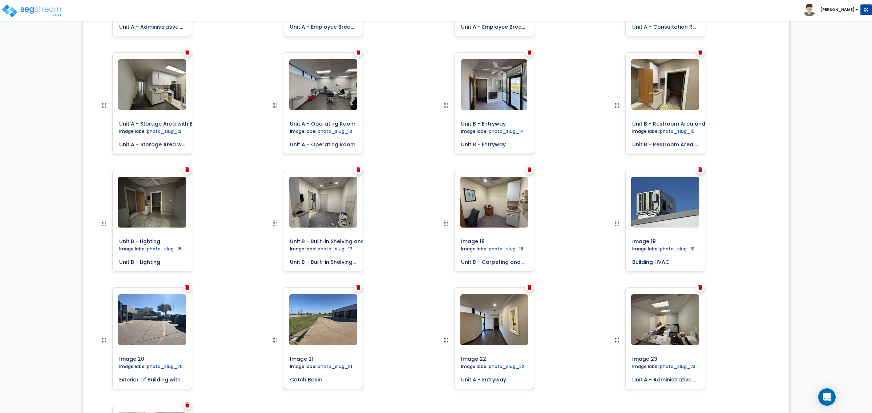
click at [438, 239] on div "Image 18" at bounding box center [521, 229] width 171 height 118
paste input "Unit B - Carpeting and Built in Cabinetry"
type input "Unit B - Carpeting and Built in Cabinetry"
click at [562, 218] on div "Image label:" at bounding box center [521, 229] width 171 height 118
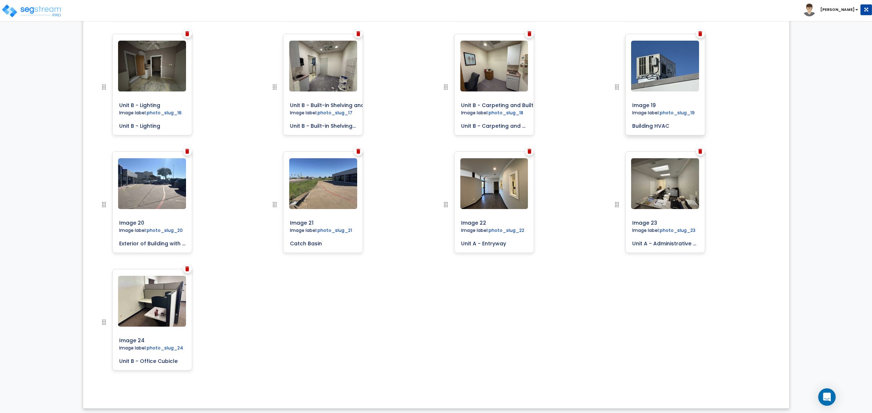
drag, startPoint x: 681, startPoint y: 127, endPoint x: 660, endPoint y: 106, distance: 30.3
click at [627, 125] on div "Image 19 Image label: photo_slug_19 Building HVAC" at bounding box center [665, 85] width 80 height 102
drag, startPoint x: 665, startPoint y: 105, endPoint x: 624, endPoint y: 107, distance: 41.1
click at [617, 104] on div at bounding box center [632, 93] width 40 height 118
paste input "Building HVAC"
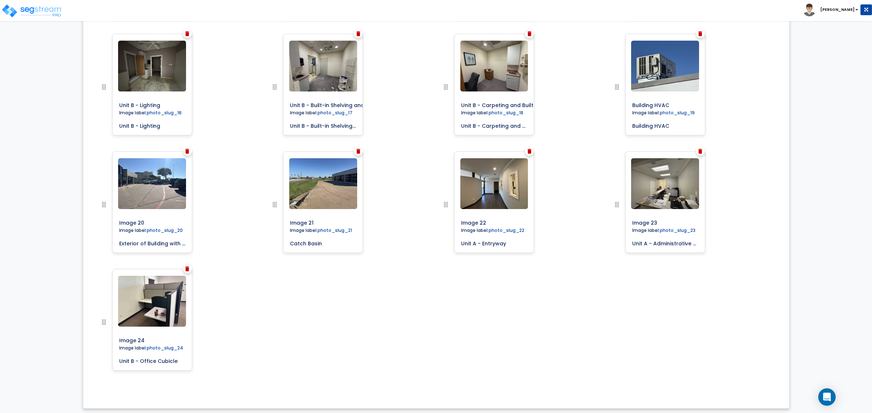
type input "Building HVAC"
click at [155, 240] on input "Exterior of Building with Parking" at bounding box center [152, 242] width 72 height 10
drag, startPoint x: 117, startPoint y: 244, endPoint x: 279, endPoint y: 244, distance: 161.2
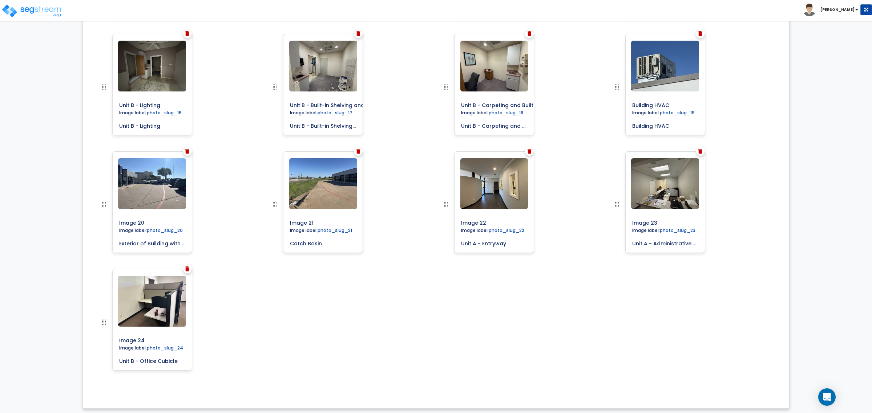
drag, startPoint x: 154, startPoint y: 222, endPoint x: 98, endPoint y: 220, distance: 55.6
click at [98, 220] on div "Image 20" at bounding box center [179, 210] width 171 height 118
paste input "Exterior of Building with Parking"
type input "Exterior of Building with Parking"
click at [326, 241] on input "Catch Basin" at bounding box center [323, 242] width 72 height 10
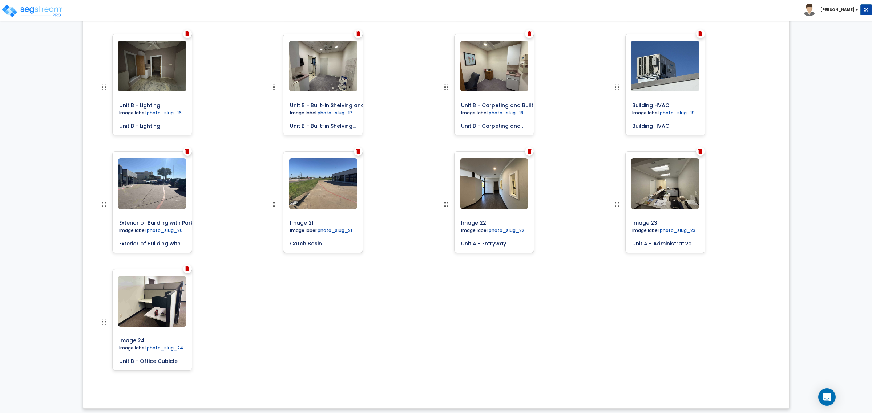
drag, startPoint x: 328, startPoint y: 241, endPoint x: 243, endPoint y: 237, distance: 84.3
drag, startPoint x: 320, startPoint y: 218, endPoint x: 253, endPoint y: 218, distance: 66.8
paste input "Catch Basin"
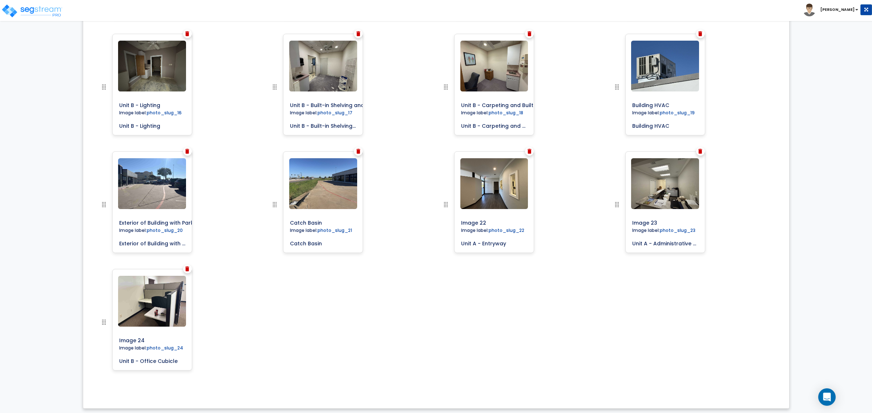
type input "Catch Basin"
click at [438, 212] on div "Image 22" at bounding box center [521, 210] width 171 height 118
click at [507, 239] on input "Unit A - Entryway" at bounding box center [494, 242] width 72 height 10
drag, startPoint x: 507, startPoint y: 240, endPoint x: 426, endPoint y: 222, distance: 83.0
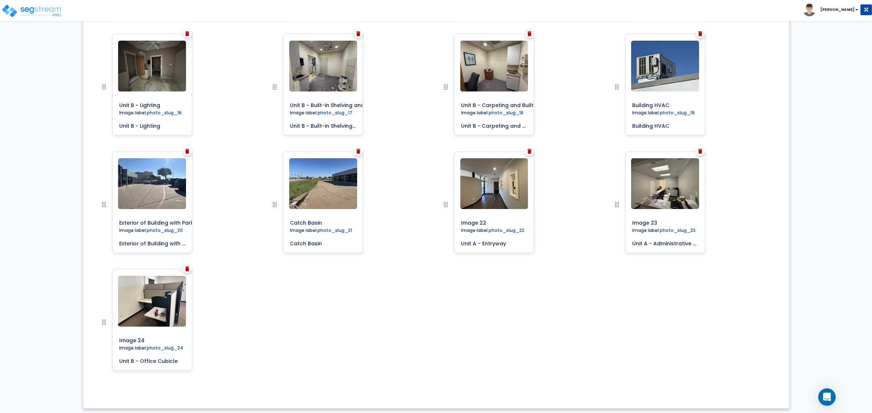
drag, startPoint x: 488, startPoint y: 224, endPoint x: 419, endPoint y: 225, distance: 69.0
paste input "Unit A - Entryway"
type input "Unit A - Entryway"
click at [568, 220] on div "Image label:" at bounding box center [521, 210] width 171 height 118
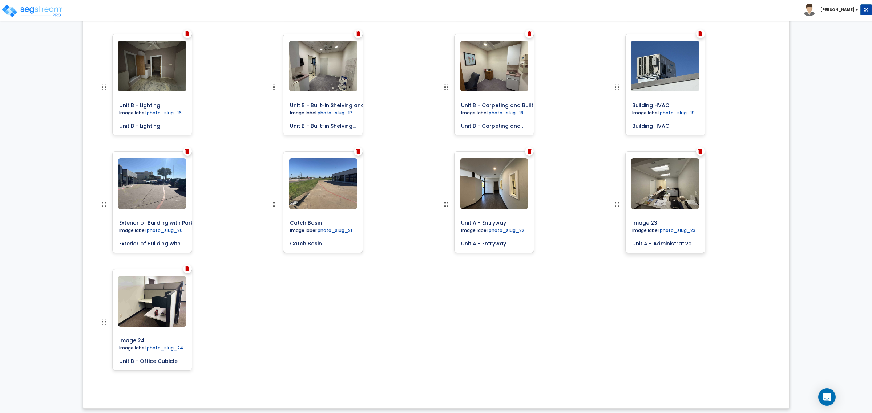
click at [684, 246] on input "Unit A - Administrative Office Space" at bounding box center [665, 242] width 72 height 10
drag, startPoint x: 632, startPoint y: 246, endPoint x: 805, endPoint y: 246, distance: 173.2
drag, startPoint x: 669, startPoint y: 223, endPoint x: 625, endPoint y: 223, distance: 43.2
click at [625, 223] on div "Image 23 Image label: photo_slug_23 Unit A - Administrative Office Space" at bounding box center [665, 202] width 80 height 102
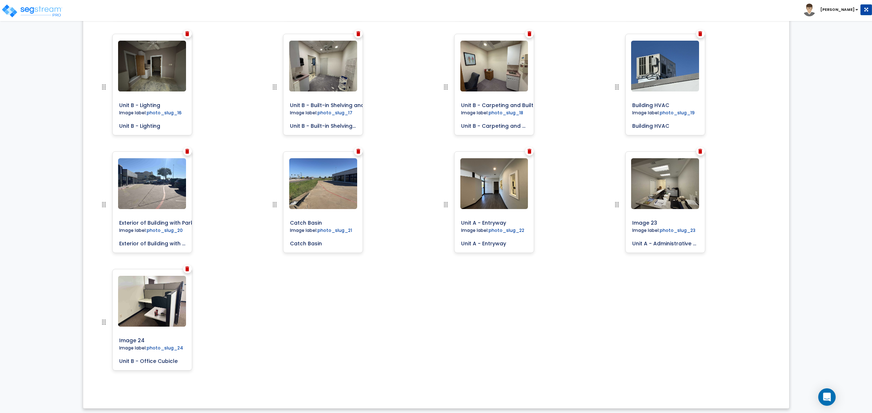
paste input "Unit A - Administrative Office Space"
type input "Unit A - Administrative Office Space"
click at [749, 232] on div "Image label:" at bounding box center [692, 210] width 171 height 118
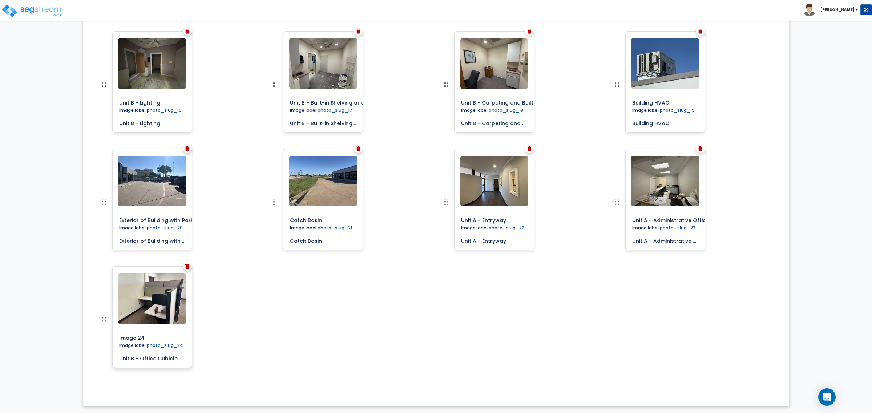
click at [130, 351] on div "Image label: photo_slug_24" at bounding box center [152, 347] width 72 height 11
click at [124, 358] on input "Unit B - Office Cubicle" at bounding box center [152, 357] width 72 height 10
drag, startPoint x: 118, startPoint y: 358, endPoint x: 267, endPoint y: 366, distance: 149.1
drag, startPoint x: 147, startPoint y: 335, endPoint x: 239, endPoint y: 319, distance: 92.6
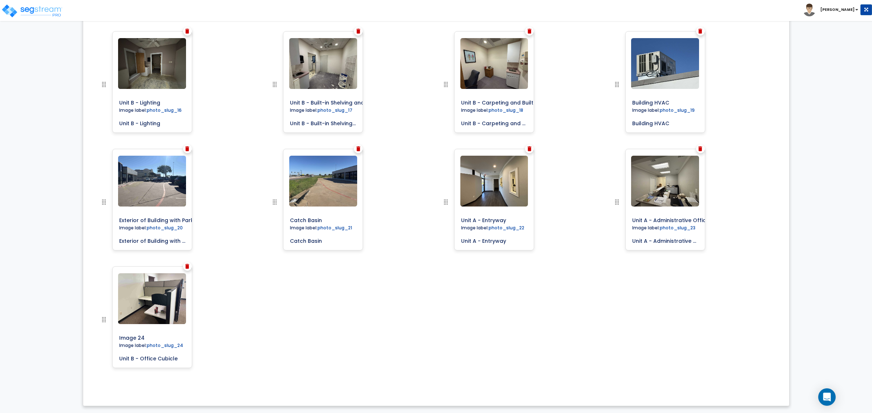
click at [102, 332] on div at bounding box center [120, 326] width 40 height 118
paste input "Unit B - Office Cubicle"
type input "Unit B - Office Cubicle"
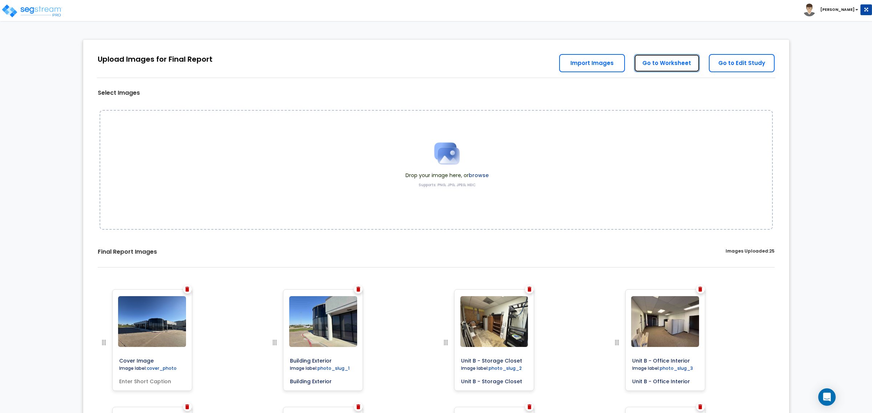
click at [646, 58] on link "Go to Worksheet" at bounding box center [667, 63] width 66 height 18
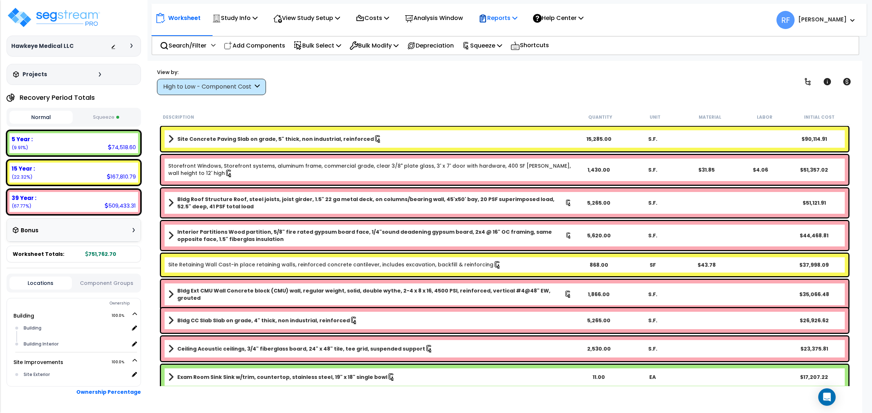
click at [513, 17] on p "Reports" at bounding box center [497, 18] width 39 height 10
click at [541, 39] on link "Get Report" at bounding box center [511, 34] width 72 height 15
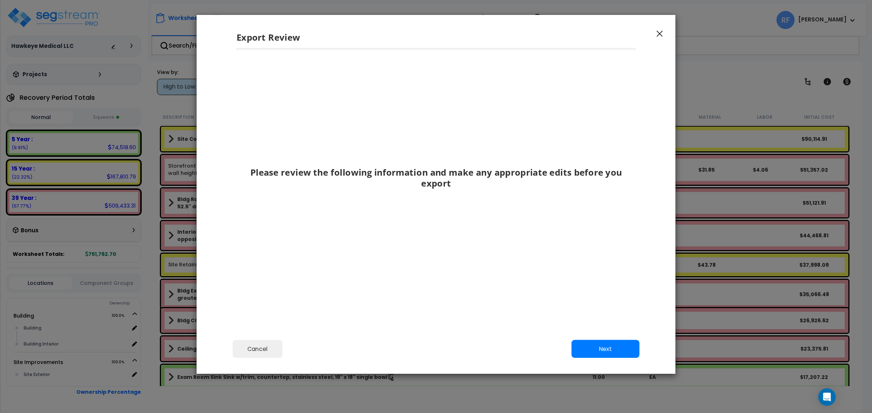
click at [582, 338] on div "Cancel Back Next Export Edit Images" at bounding box center [435, 354] width 479 height 40
click at [584, 342] on button "Next" at bounding box center [605, 349] width 68 height 18
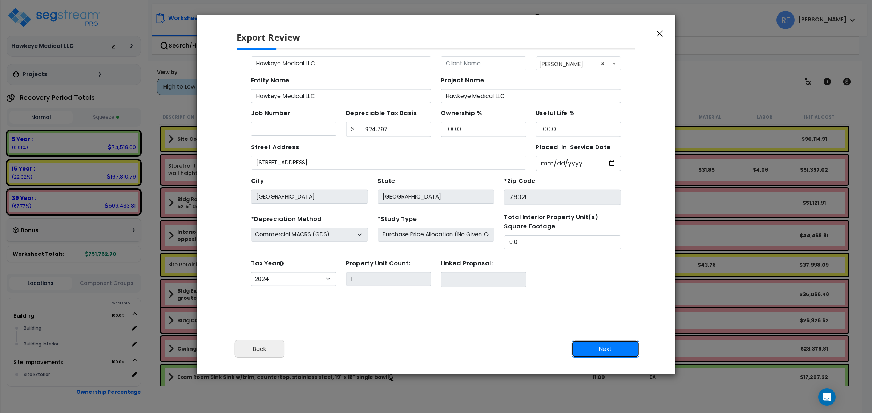
scroll to position [35, 0]
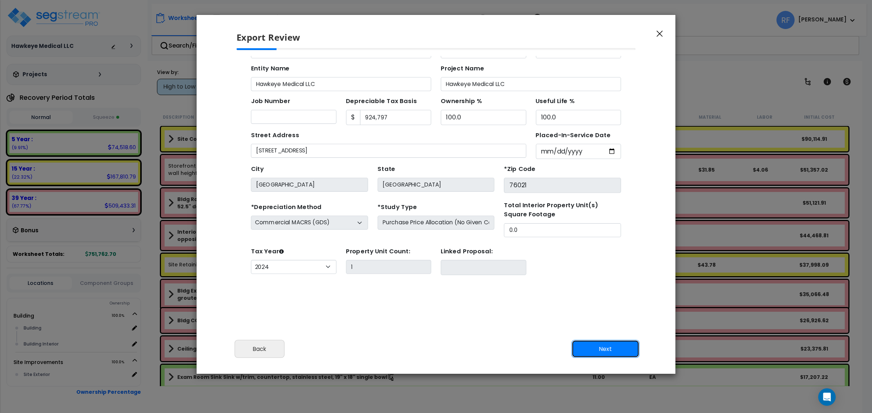
click at [589, 350] on button "Next" at bounding box center [605, 349] width 68 height 18
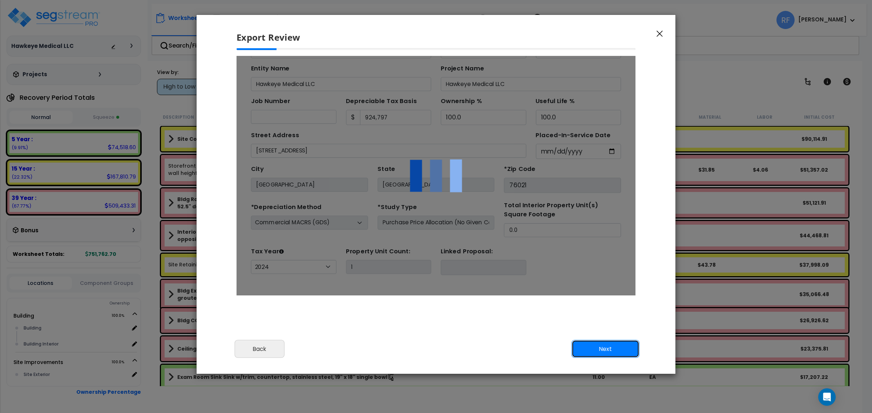
scroll to position [0, 0]
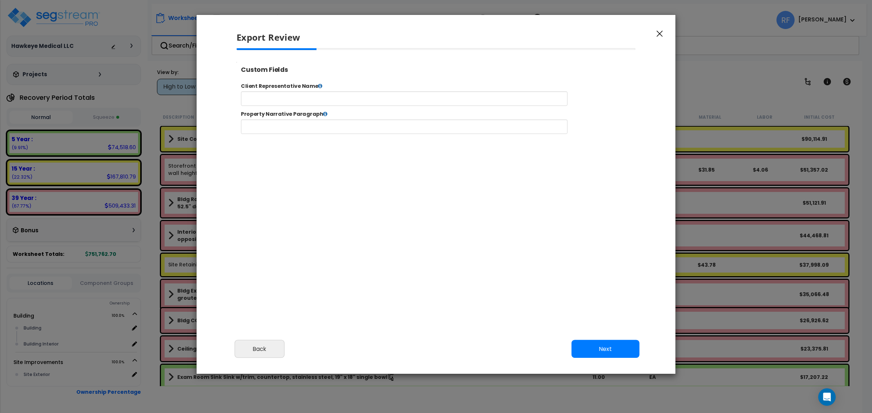
click at [596, 338] on div "Cancel Back Next Export Edit Images" at bounding box center [435, 354] width 479 height 40
select select "2024"
click at [597, 342] on button "Next" at bounding box center [605, 349] width 68 height 18
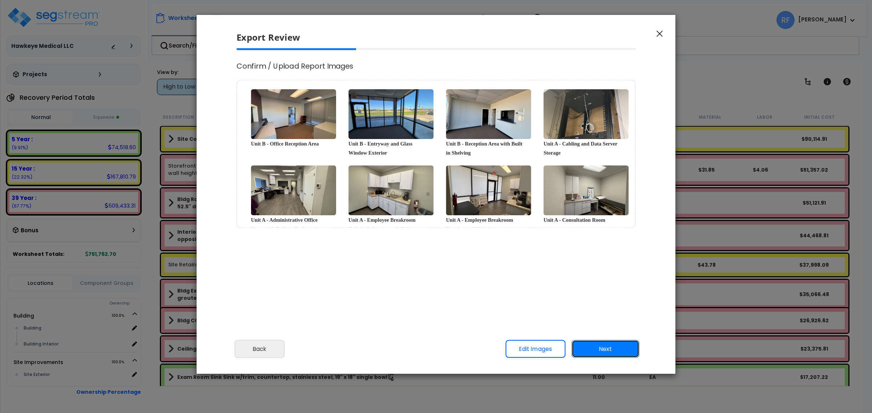
click at [609, 349] on button "Next" at bounding box center [605, 349] width 68 height 18
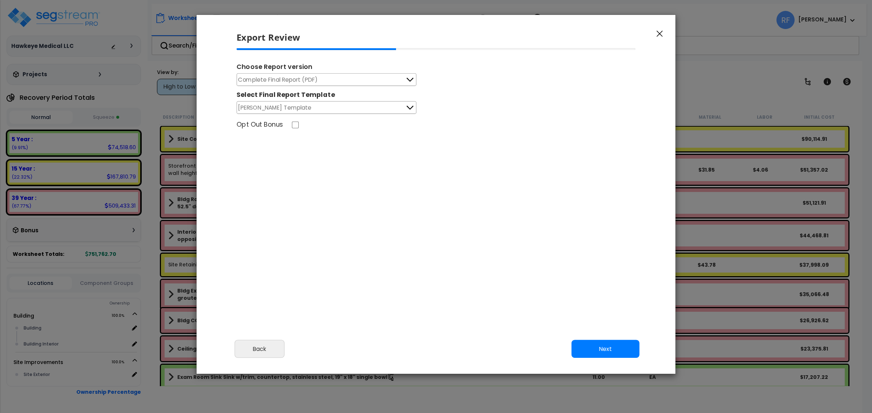
click at [319, 81] on button "Complete Final Report (PDF)" at bounding box center [326, 79] width 180 height 13
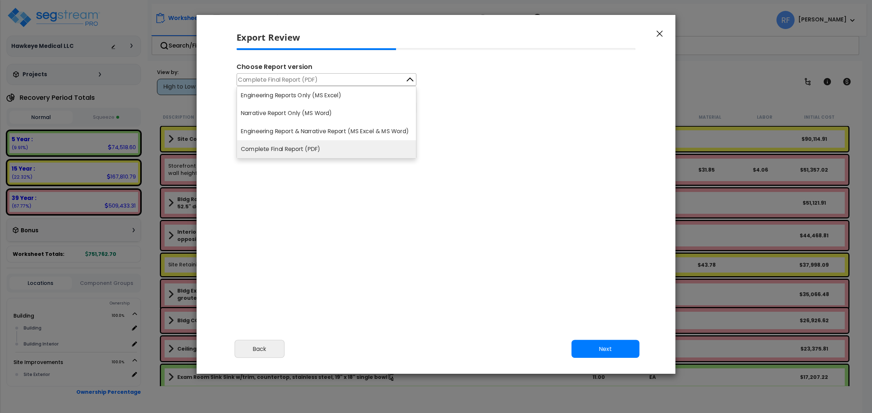
click at [455, 83] on div "Complete Final Report (PDF) Engineering Reports Only (MS Excel) Narrative Repor…" at bounding box center [435, 93] width 399 height 41
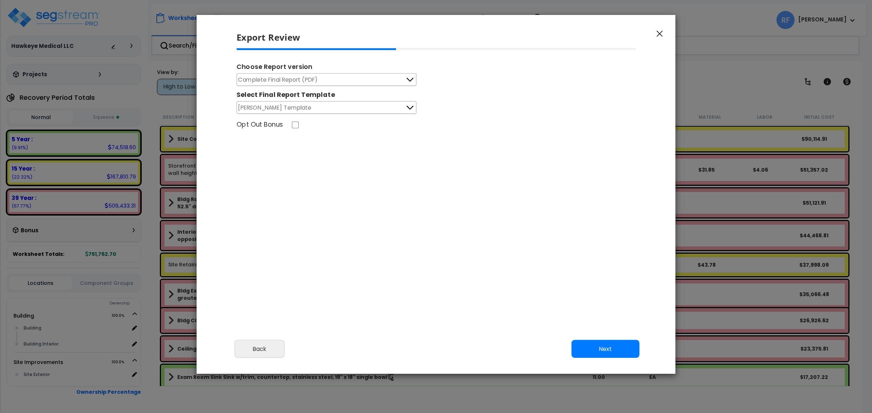
click at [360, 109] on button "Weaver Template" at bounding box center [326, 107] width 180 height 13
click at [500, 94] on div "Complete Final Report (PDF) Engineering Reports Only (MS Excel) Narrative Repor…" at bounding box center [435, 93] width 399 height 41
click at [616, 346] on button "Next" at bounding box center [605, 349] width 68 height 18
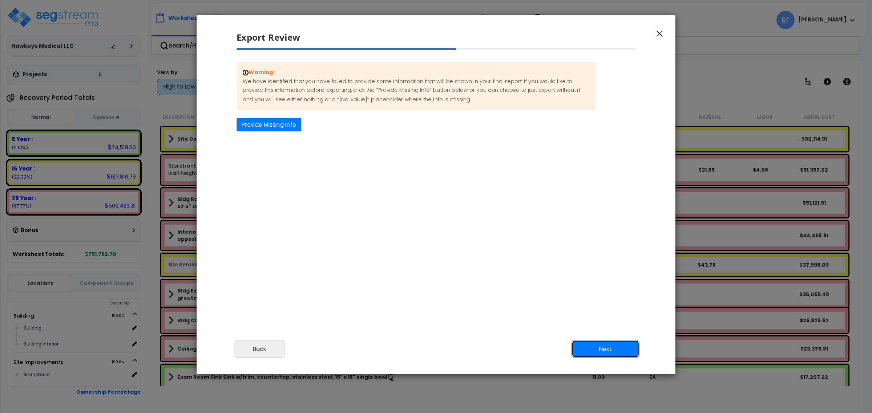
click at [609, 349] on button "Next" at bounding box center [605, 349] width 68 height 18
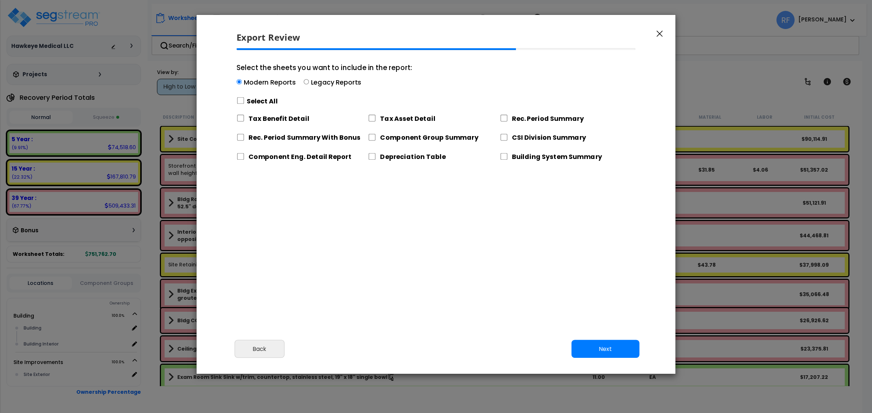
click at [317, 84] on label "Legacy Reports" at bounding box center [336, 82] width 50 height 9
click at [309, 84] on input "Select the sheets you want to include in the report: Modern Reports Legacy Repo…" at bounding box center [306, 82] width 5 height 5
radio input "true"
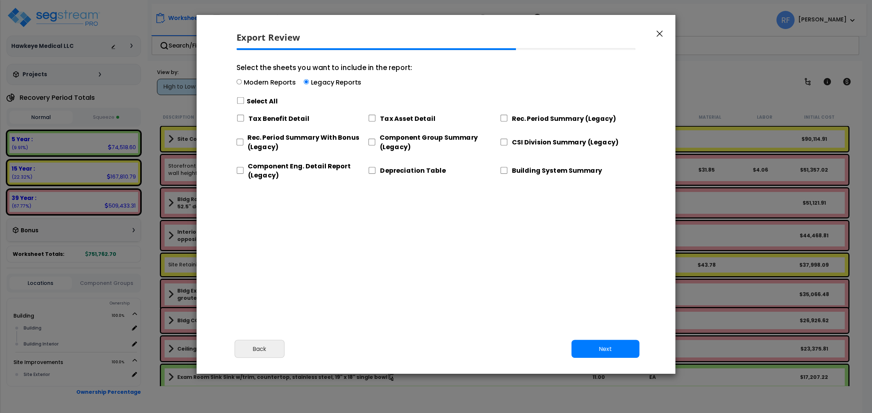
click at [256, 101] on label "Select All" at bounding box center [262, 101] width 31 height 9
click at [244, 101] on input "Select the sheets you want to include in the report: Modern Reports Legacy Repo…" at bounding box center [240, 100] width 8 height 7
checkbox input "true"
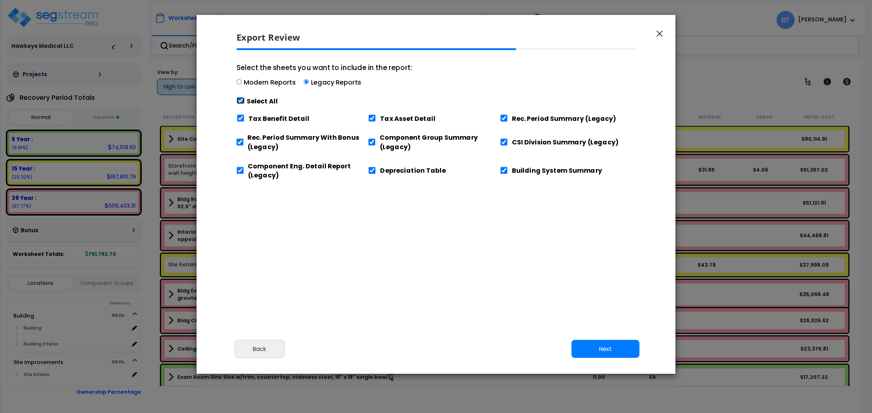
checkbox input "true"
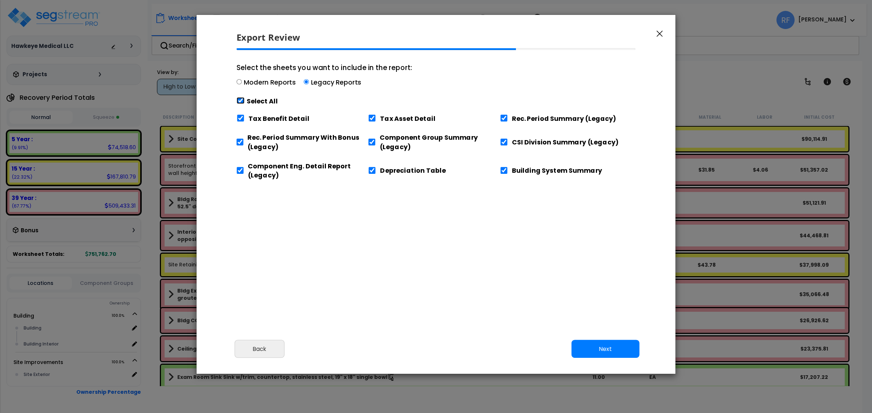
checkbox input "true"
click at [609, 347] on button "Next" at bounding box center [605, 349] width 68 height 18
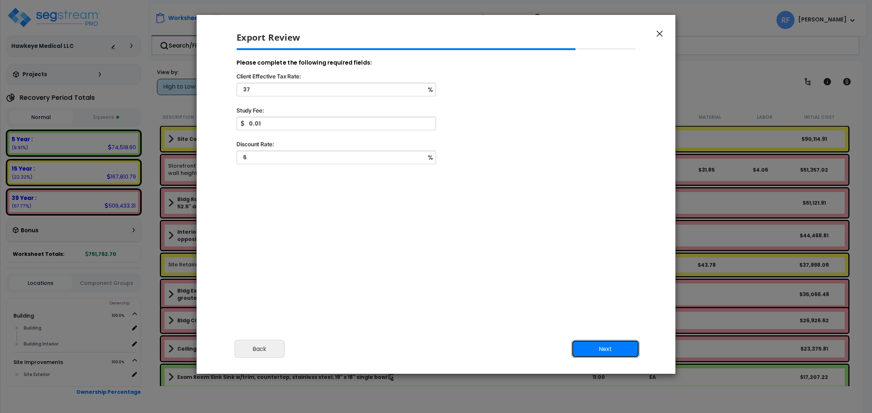
click at [606, 348] on button "Next" at bounding box center [605, 349] width 68 height 18
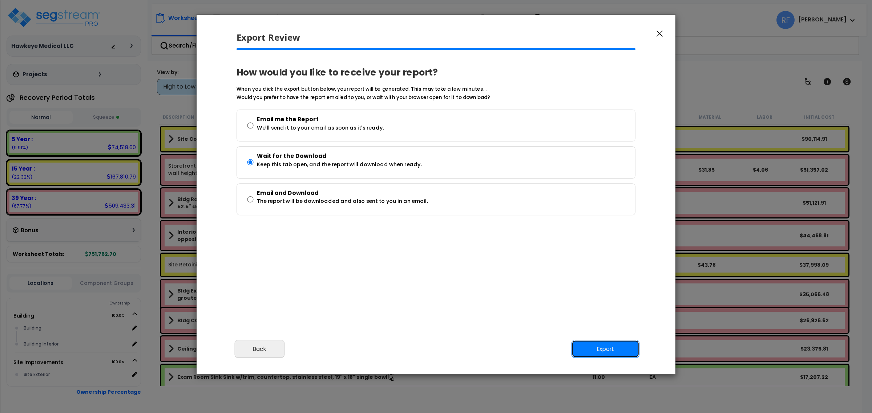
click at [610, 353] on button "Export" at bounding box center [605, 349] width 68 height 18
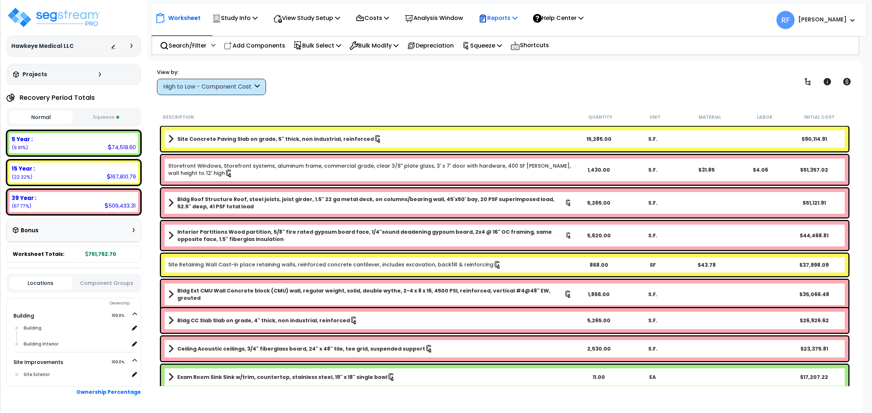
click at [510, 11] on div "Reports" at bounding box center [497, 17] width 39 height 17
click at [515, 35] on link "Get Report" at bounding box center [511, 34] width 72 height 15
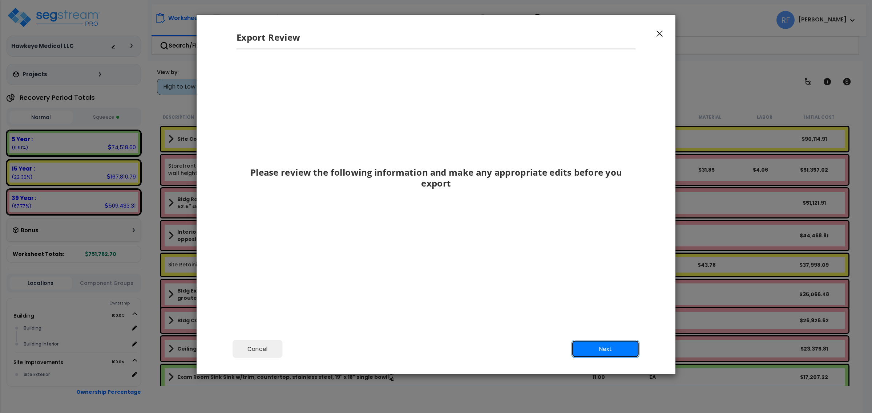
click at [616, 351] on button "Next" at bounding box center [605, 349] width 68 height 18
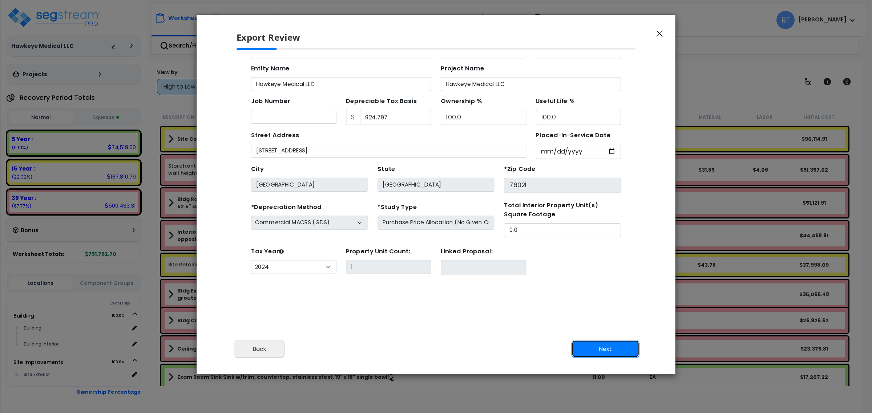
scroll to position [35, 0]
click at [616, 351] on button "Next" at bounding box center [605, 349] width 68 height 18
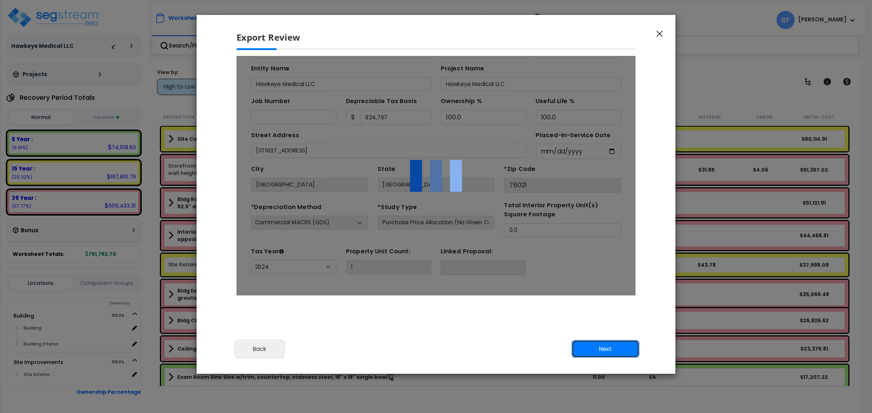
scroll to position [0, 0]
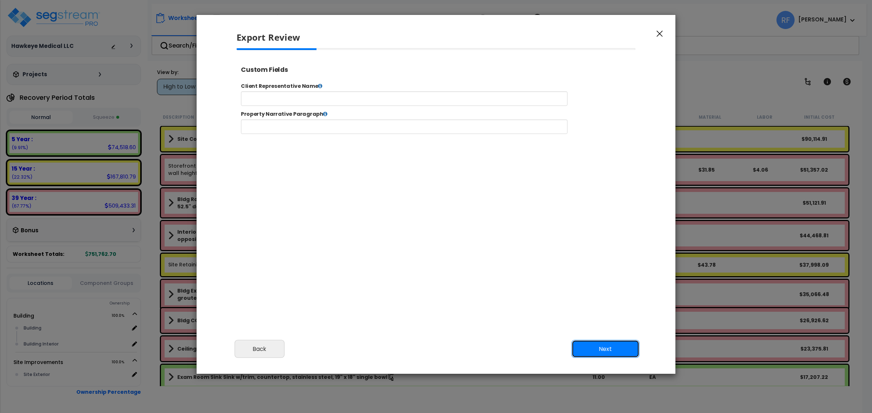
click at [616, 351] on button "Next" at bounding box center [605, 349] width 68 height 18
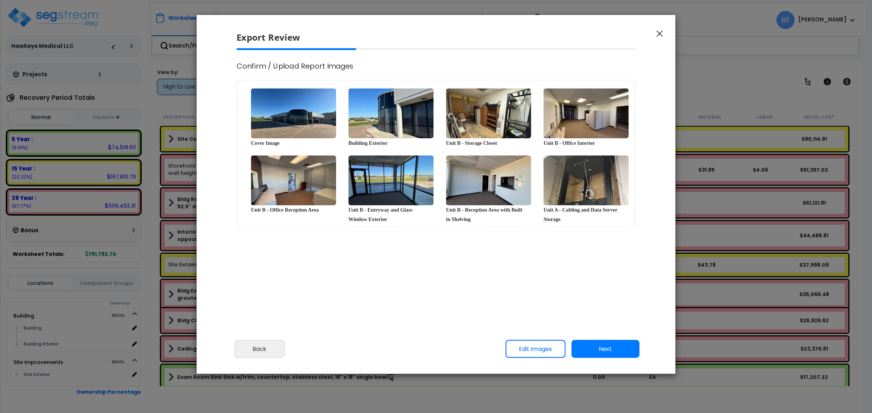
select select "2024"
click at [616, 351] on button "Next" at bounding box center [605, 349] width 68 height 18
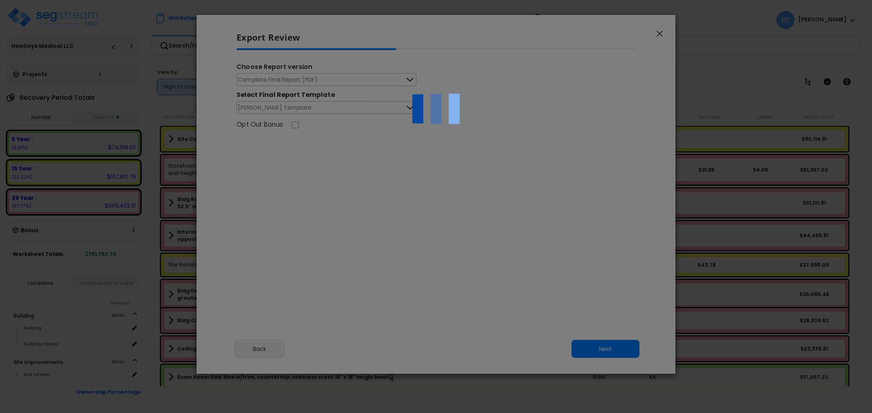
click at [349, 78] on div at bounding box center [436, 206] width 872 height 413
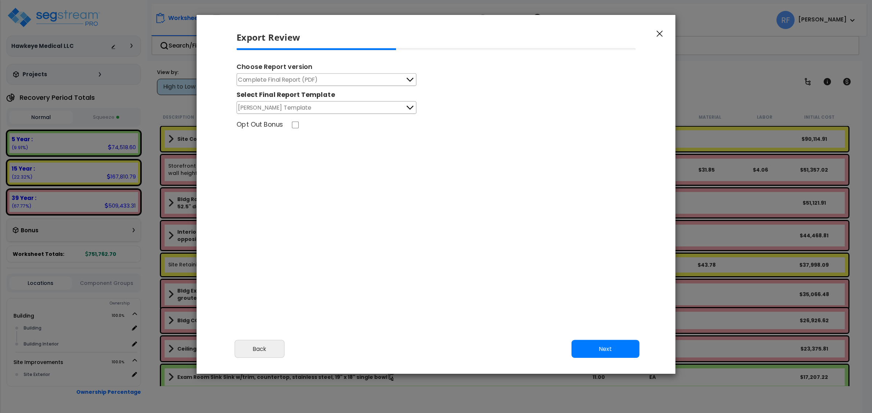
click at [349, 78] on button "Complete Final Report (PDF)" at bounding box center [326, 79] width 180 height 13
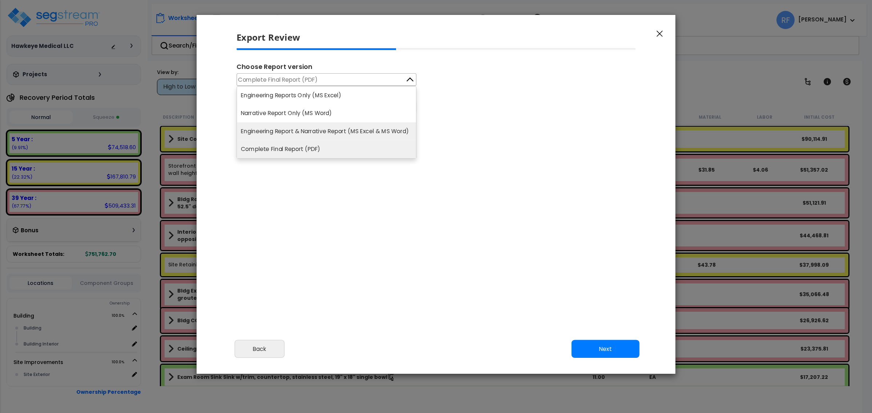
click at [360, 130] on li "Engineering Report & Narrative Report (MS Excel & MS Word)" at bounding box center [326, 131] width 179 height 18
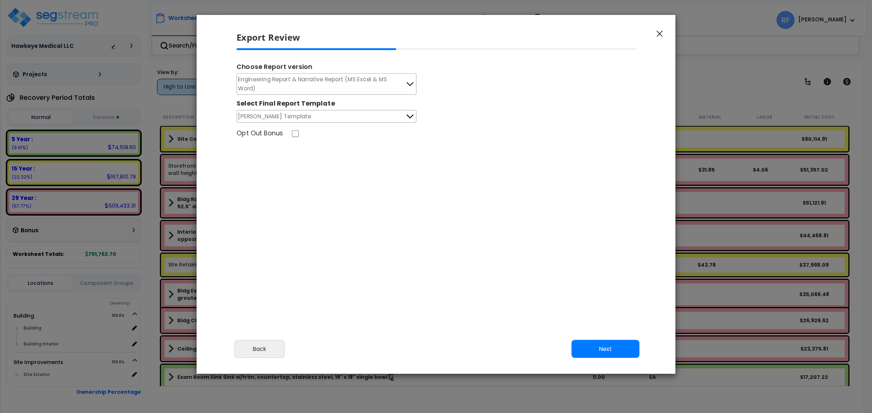
click at [350, 118] on button "Weaver Template" at bounding box center [326, 116] width 180 height 13
click at [491, 118] on div "Engineering Report & Narrative Report (MS Excel & MS Word) Engineering Reports …" at bounding box center [435, 97] width 399 height 49
click at [588, 349] on button "Next" at bounding box center [605, 349] width 68 height 18
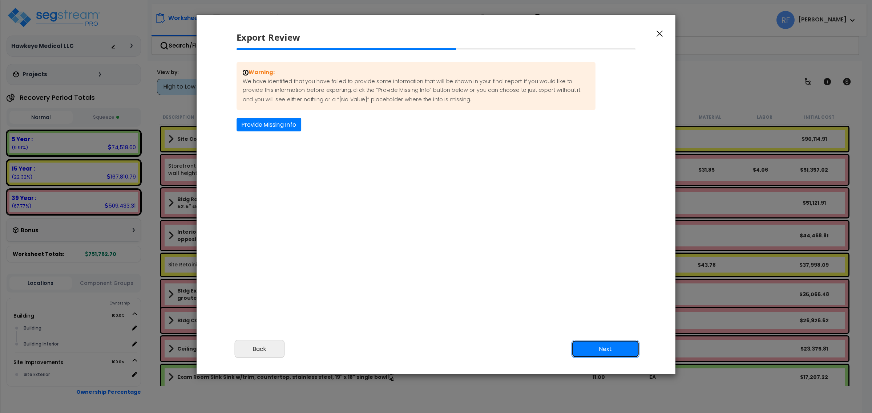
click at [588, 349] on button "Next" at bounding box center [605, 349] width 68 height 18
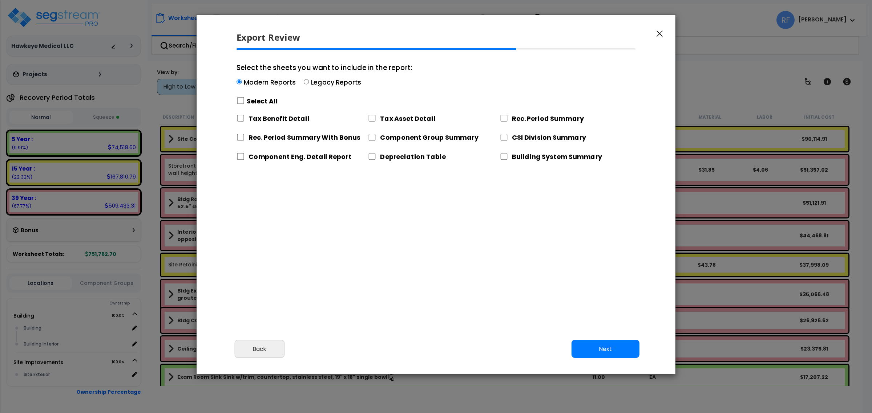
click at [327, 84] on label "Legacy Reports" at bounding box center [336, 82] width 50 height 9
click at [309, 84] on input "Select the sheets you want to include in the report: Modern Reports Legacy Repo…" at bounding box center [306, 82] width 5 height 5
radio input "true"
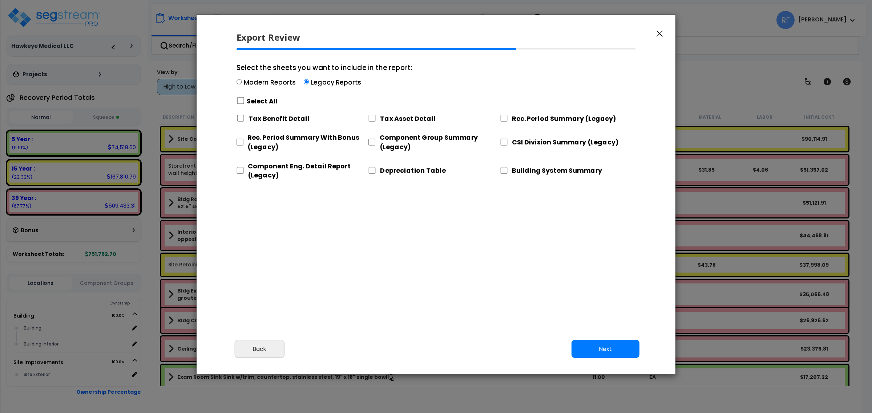
click at [260, 102] on label "Select All" at bounding box center [262, 101] width 31 height 9
click at [244, 102] on input "Select the sheets you want to include in the report: Modern Reports Legacy Repo…" at bounding box center [240, 100] width 8 height 7
checkbox input "true"
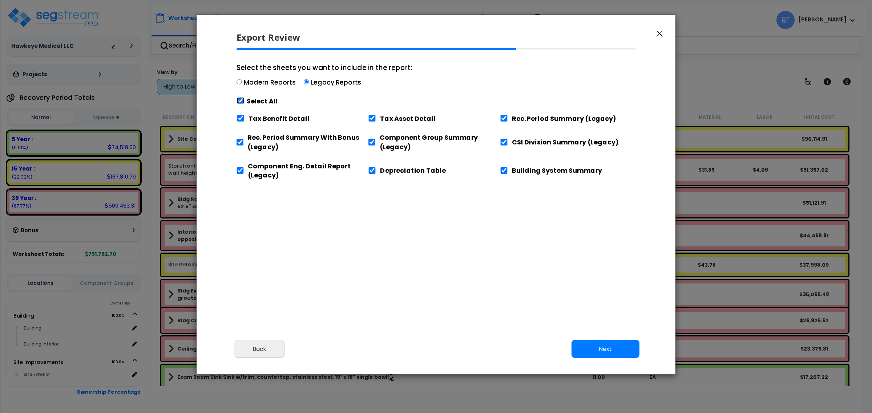
checkbox input "true"
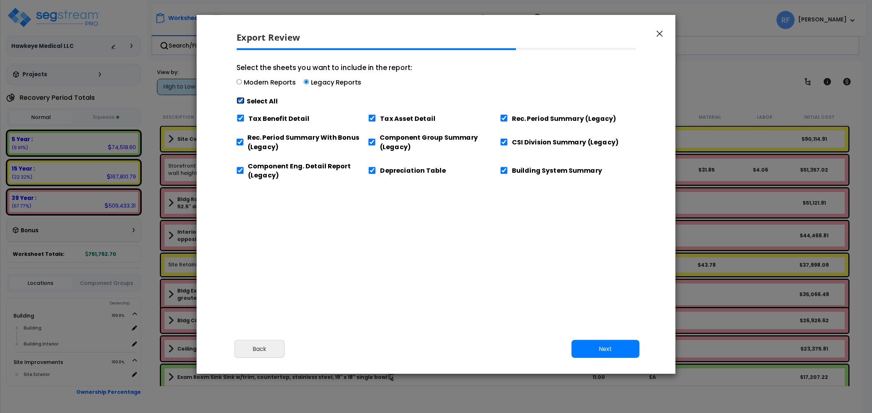
checkbox input "true"
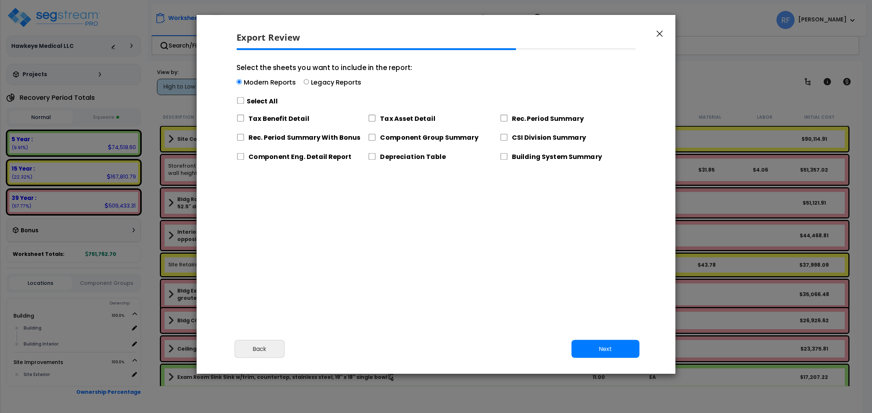
click at [331, 78] on label "Legacy Reports" at bounding box center [336, 82] width 50 height 9
click at [309, 80] on input "Select the sheets you want to include in the report: Modern Reports Legacy Repo…" at bounding box center [306, 82] width 5 height 5
radio input "true"
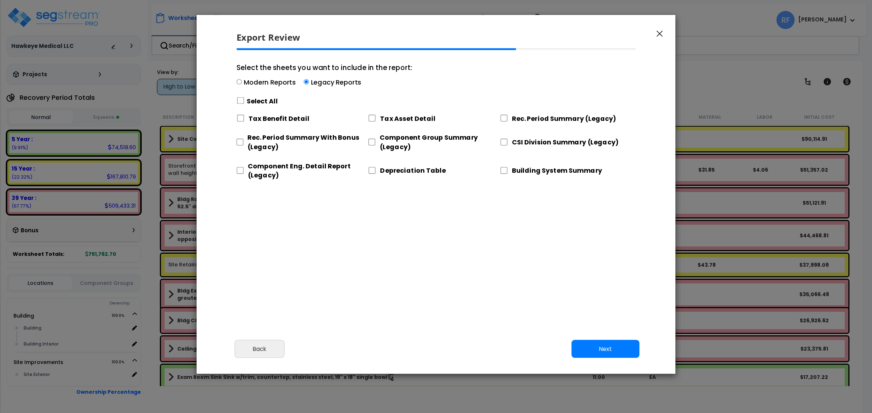
click at [253, 96] on div "Select All" at bounding box center [323, 101] width 175 height 13
click at [242, 85] on input "Select the sheets you want to include in the report: Modern Reports Legacy Repo…" at bounding box center [238, 82] width 5 height 5
radio input "true"
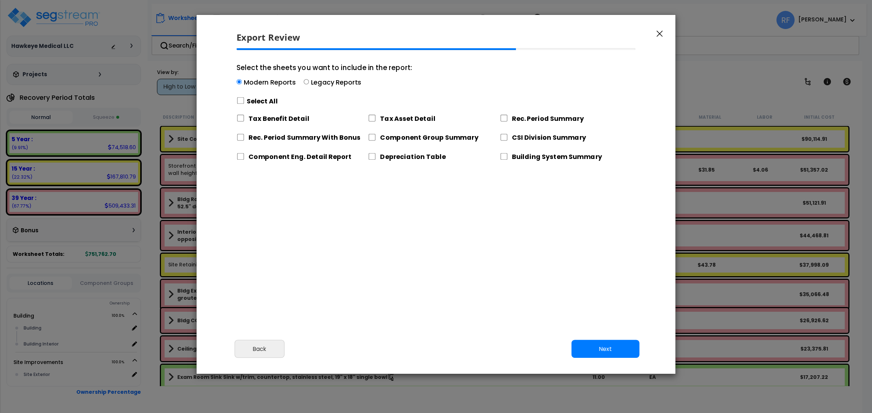
click at [321, 78] on label "Legacy Reports" at bounding box center [336, 82] width 50 height 9
click at [309, 80] on input "Select the sheets you want to include in the report: Modern Reports Legacy Repo…" at bounding box center [306, 82] width 5 height 5
radio input "true"
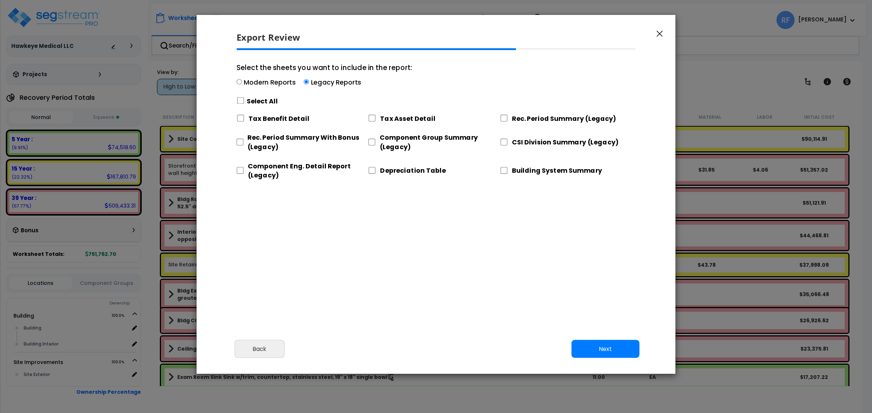
click at [258, 102] on label "Select All" at bounding box center [262, 101] width 31 height 9
click at [244, 102] on input "Select the sheets you want to include in the report: Modern Reports Legacy Repo…" at bounding box center [240, 100] width 8 height 7
checkbox input "true"
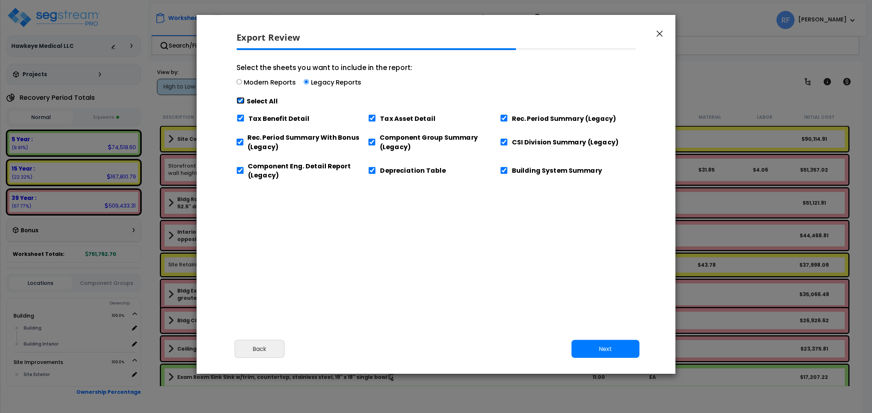
checkbox input "true"
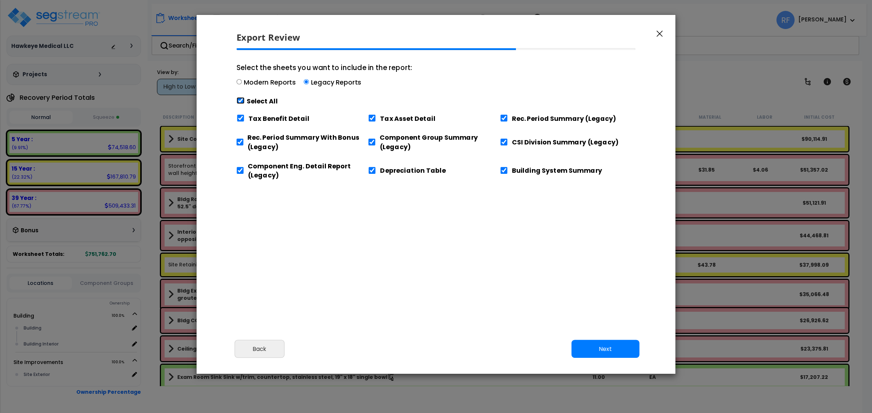
checkbox input "true"
click at [602, 349] on button "Next" at bounding box center [605, 349] width 68 height 18
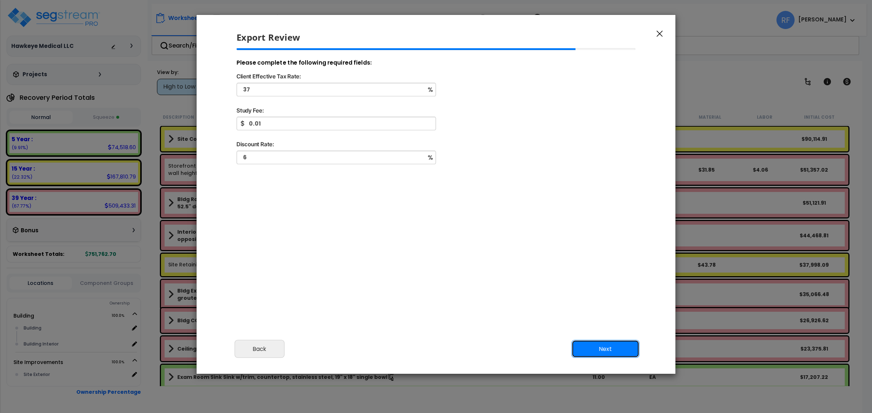
click at [593, 347] on button "Next" at bounding box center [605, 349] width 68 height 18
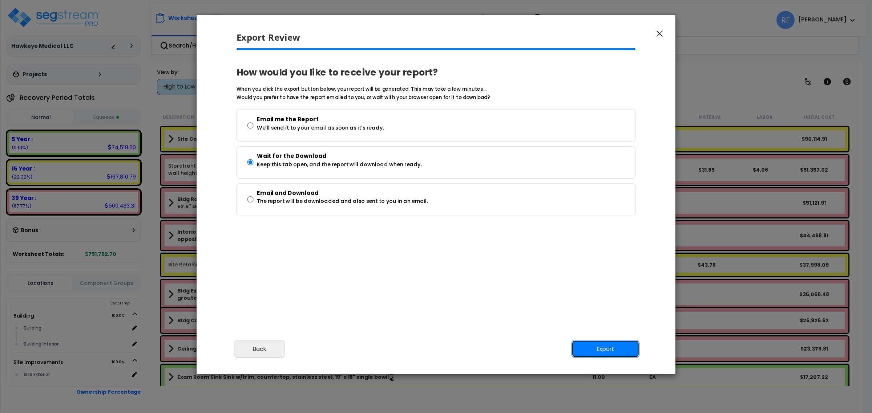
click at [593, 347] on button "Export" at bounding box center [605, 349] width 68 height 18
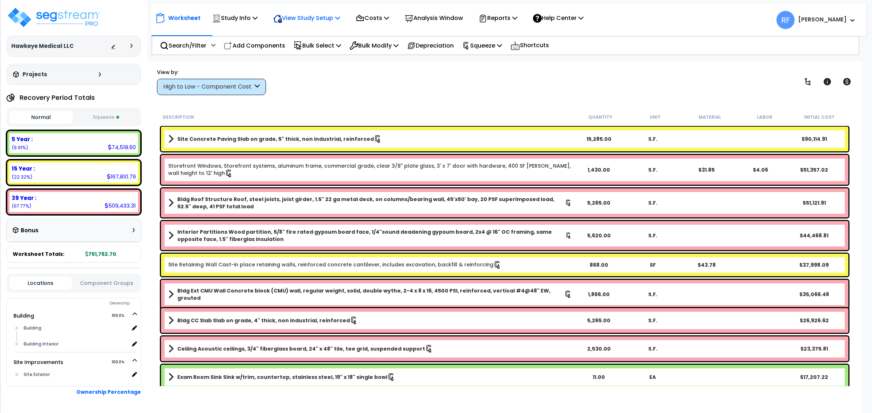
click at [331, 20] on p "View Study Setup" at bounding box center [306, 18] width 67 height 10
click at [317, 52] on link "View Questionnaire" at bounding box center [305, 49] width 72 height 15
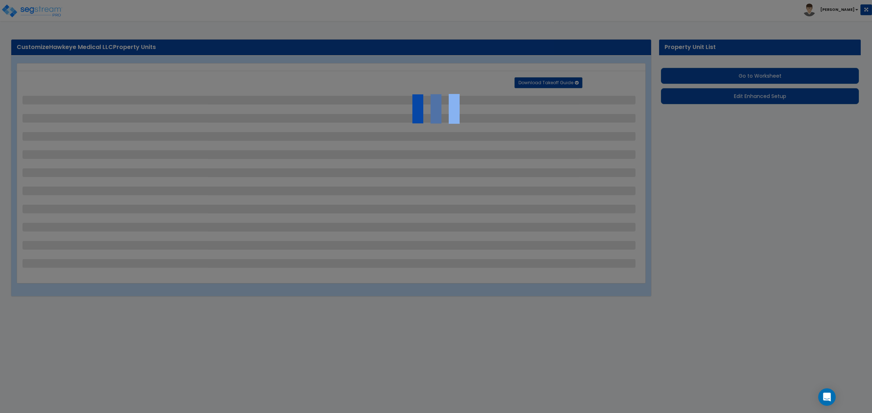
select select "2"
select select "1"
select select "2"
select select "1"
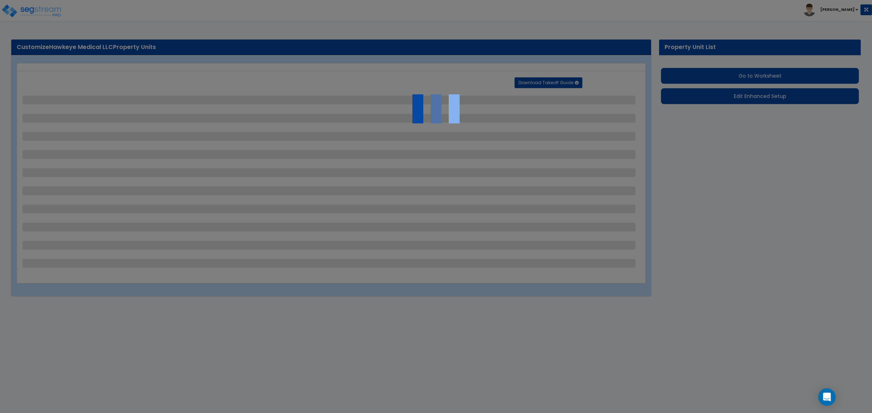
select select "1"
select select "2"
select select "1"
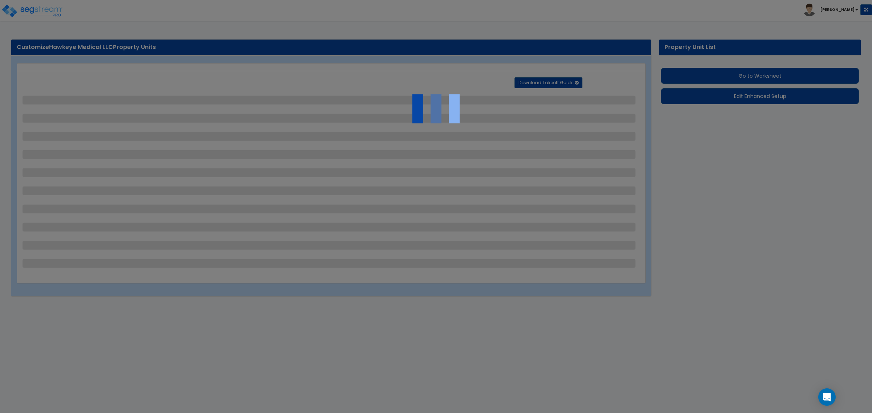
select select "1"
select select "4"
select select "3"
select select "2"
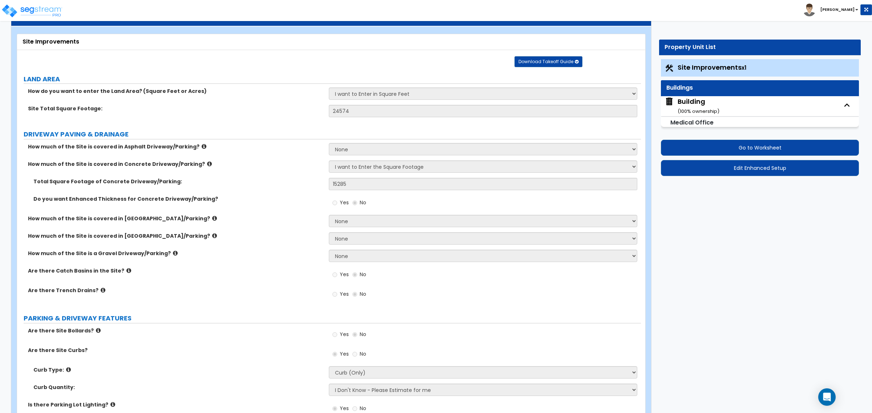
scroll to position [45, 0]
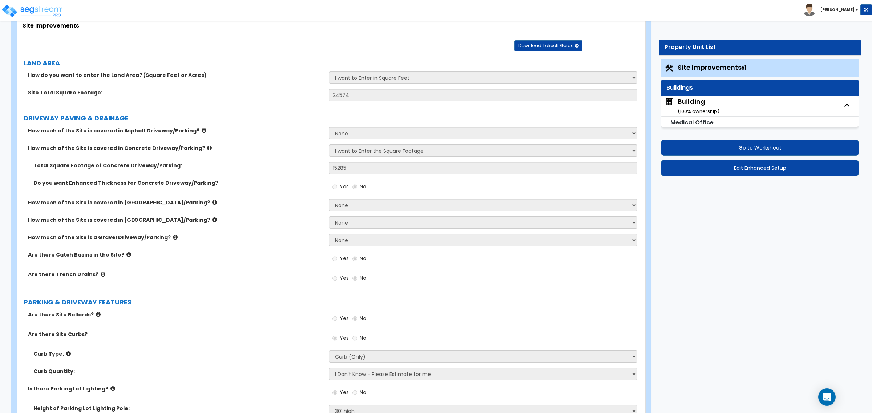
click at [711, 104] on div "Building ( 100 % ownership)" at bounding box center [698, 106] width 42 height 19
select select "6"
select select "1"
select select "7"
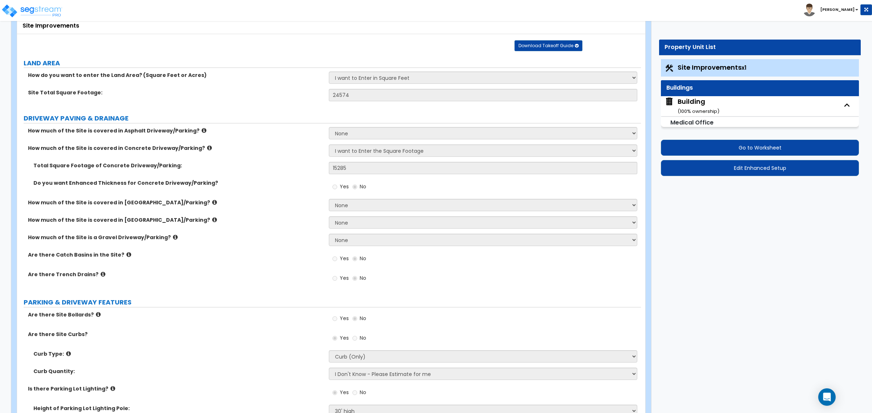
select select "2"
select select "1"
select select "3"
select select "1"
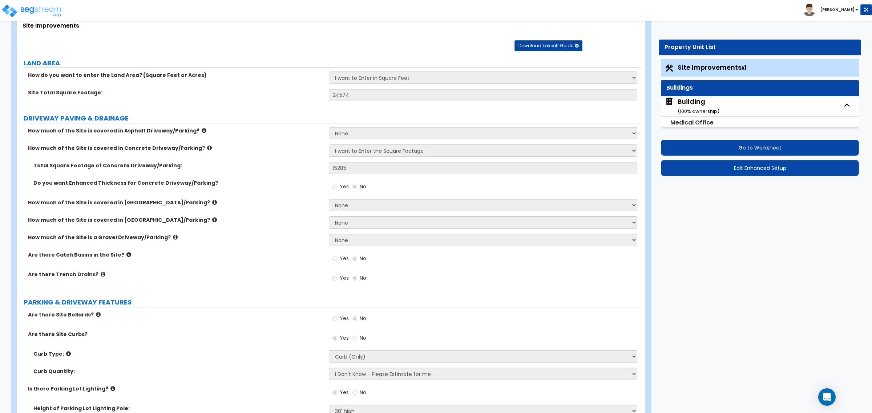
select select "1"
select select "2"
select select "3"
select select "1"
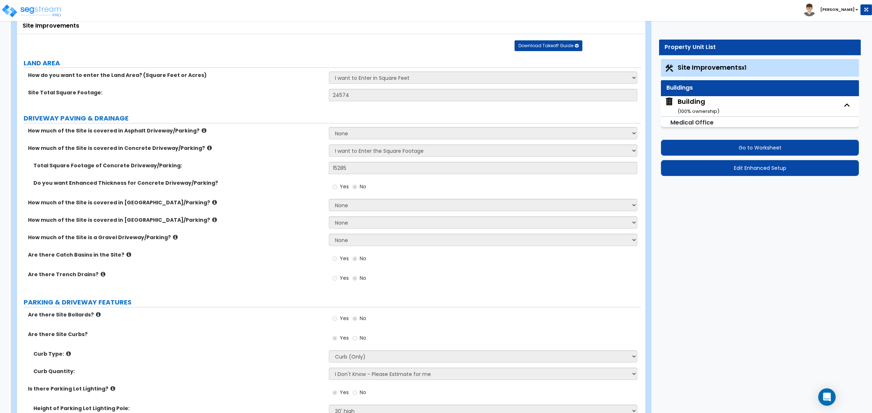
select select "1"
select select "2"
select select "5"
select select "1"
select select "3"
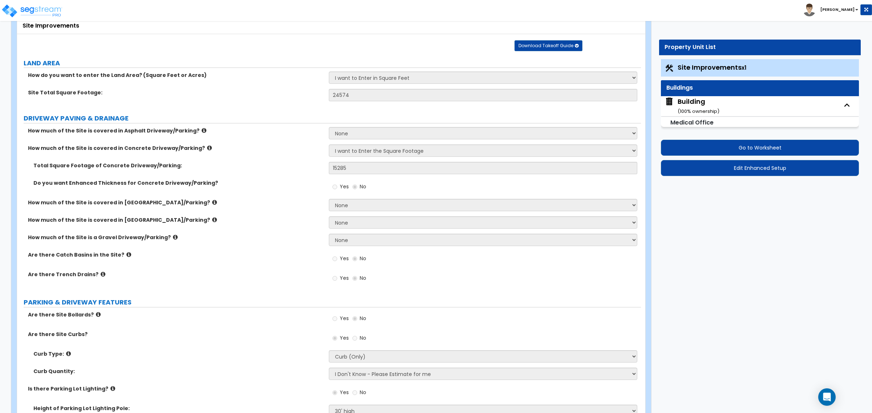
select select "1"
select select "2"
select select "1"
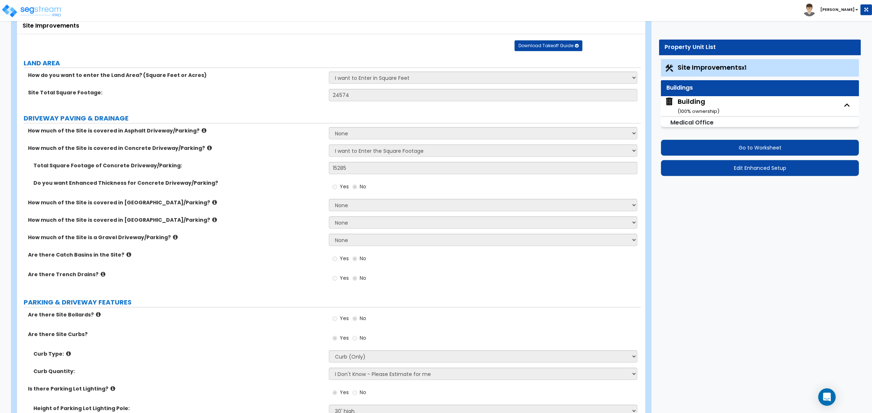
select select "5"
select select "1"
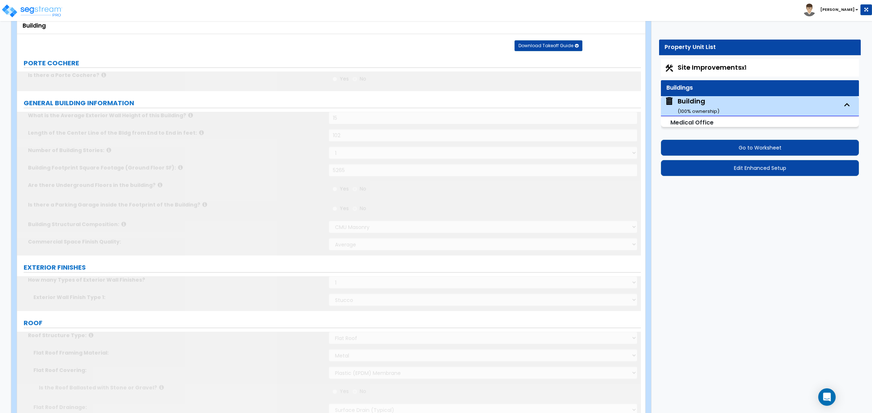
scroll to position [0, 0]
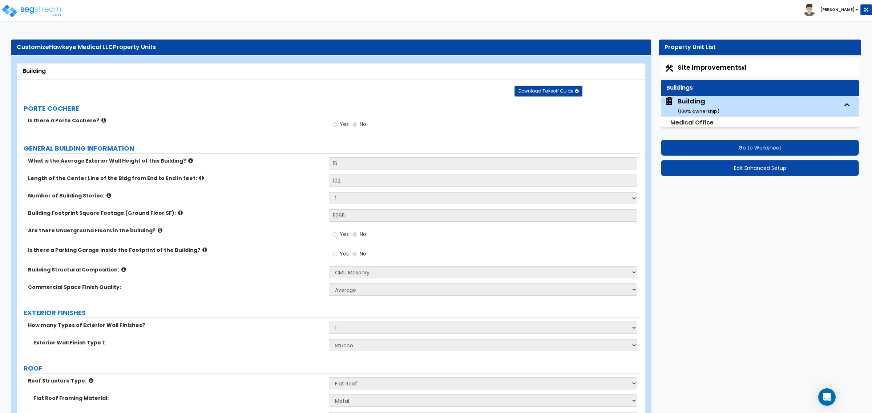
click at [702, 121] on small "Medical Office" at bounding box center [691, 122] width 43 height 8
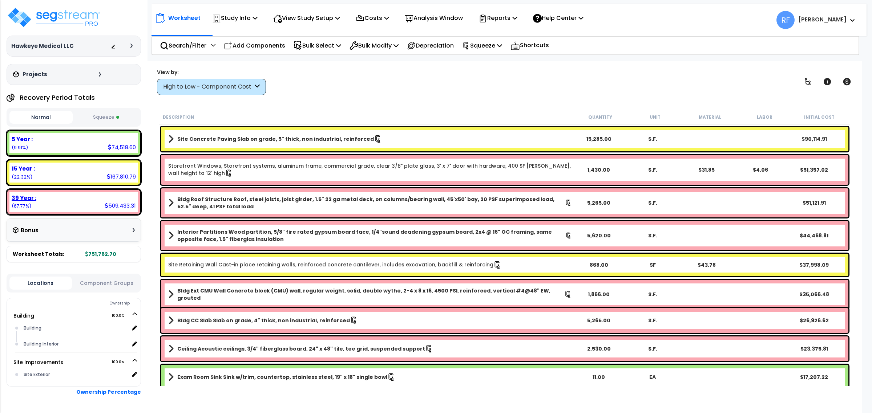
select select "2024"
click at [58, 170] on div "15 Year :" at bounding box center [74, 169] width 124 height 8
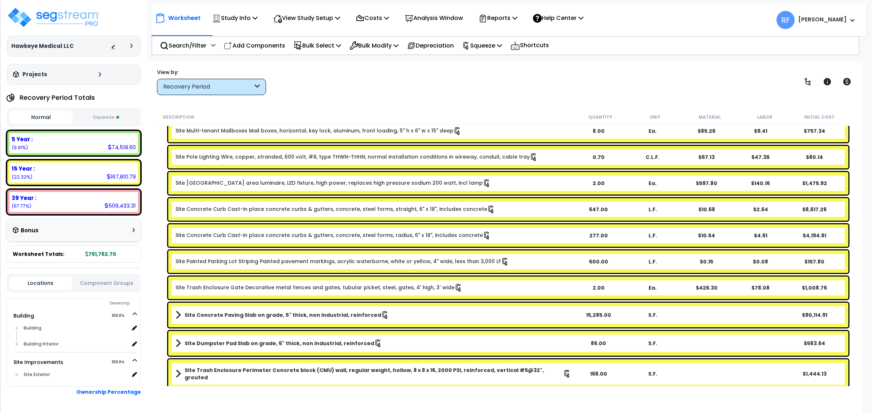
scroll to position [180, 0]
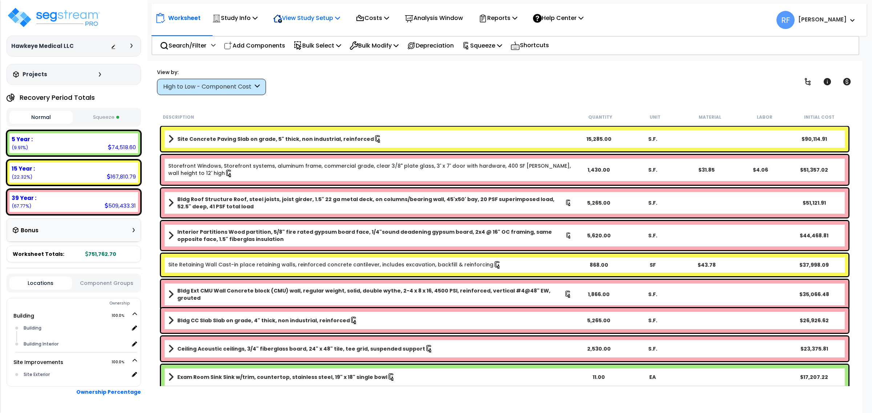
select select "2024"
click at [320, 19] on p "View Study Setup" at bounding box center [306, 18] width 67 height 10
click at [319, 44] on link "View Questionnaire" at bounding box center [305, 49] width 72 height 15
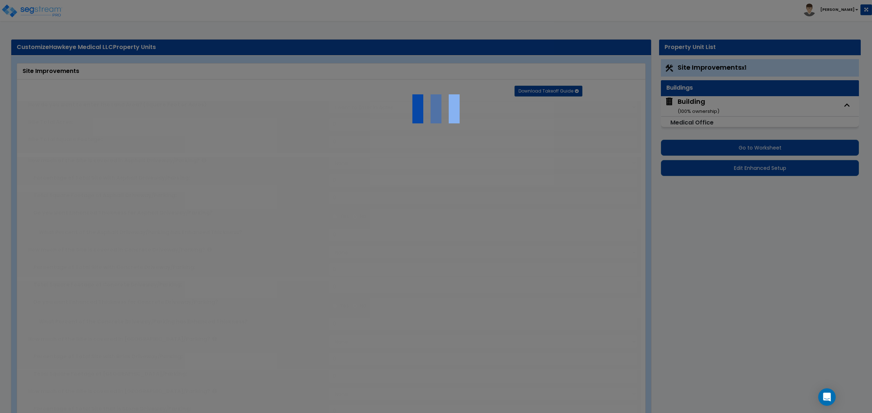
select select "2"
type input "24574"
select select "2"
type input "15285"
radio input "true"
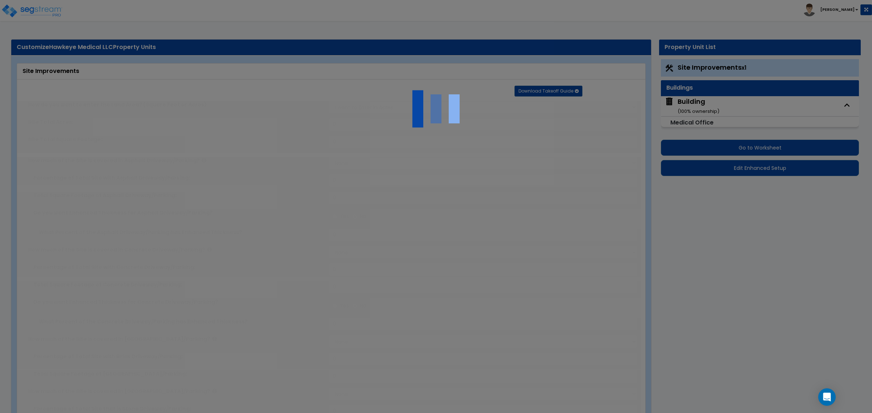
select select "1"
radio input "true"
select select "2"
select select "1"
type input "2"
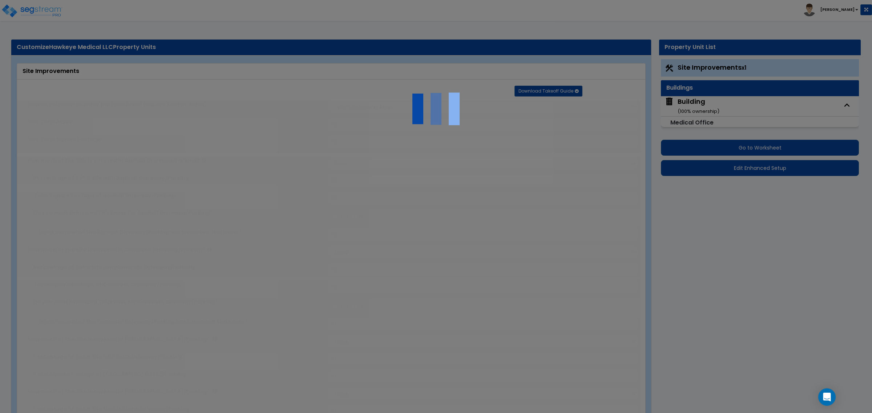
radio input "true"
type input "2"
radio input "true"
select select "1"
type input "40"
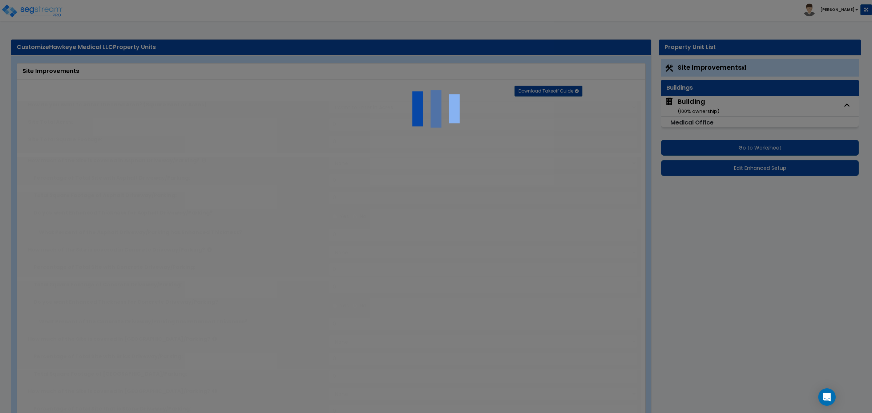
radio input "true"
select select "2"
type input "230"
select select "1"
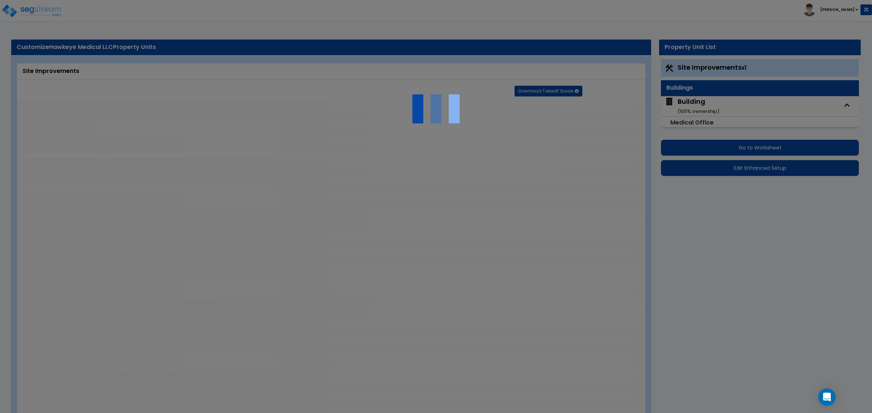
radio input "true"
select select "1"
type input "10"
radio input "true"
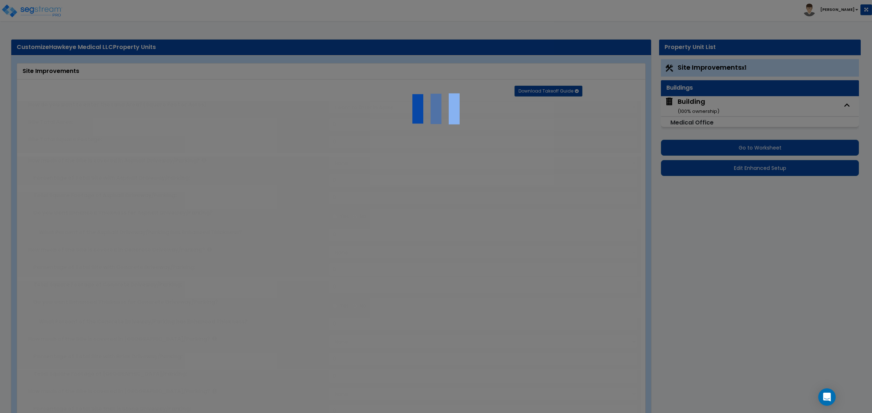
type input "4"
type input "217"
radio input "true"
type input "8"
radio input "true"
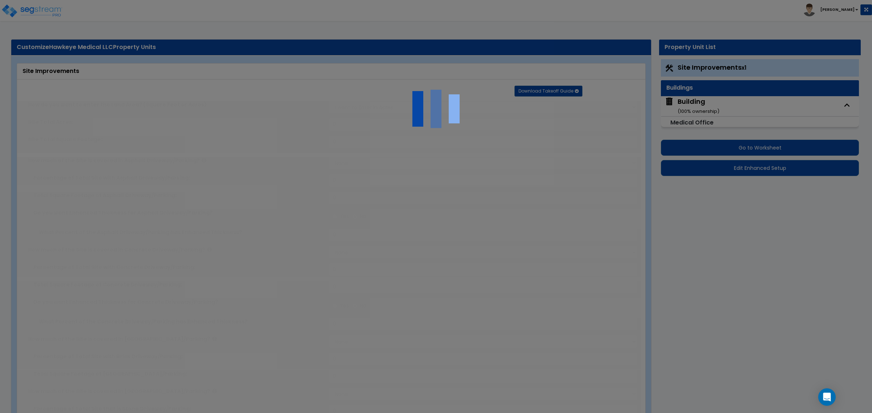
select select "1"
type input "1"
type input "86"
type input "6"
select select "4"
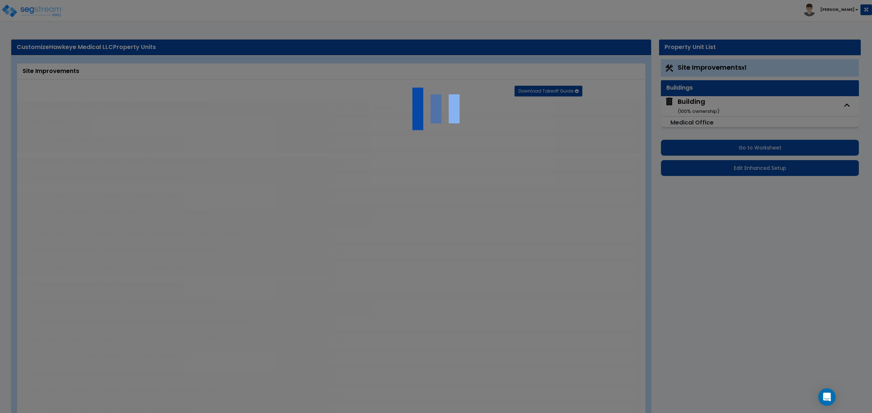
select select "3"
select select "2"
radio input "true"
type input "1"
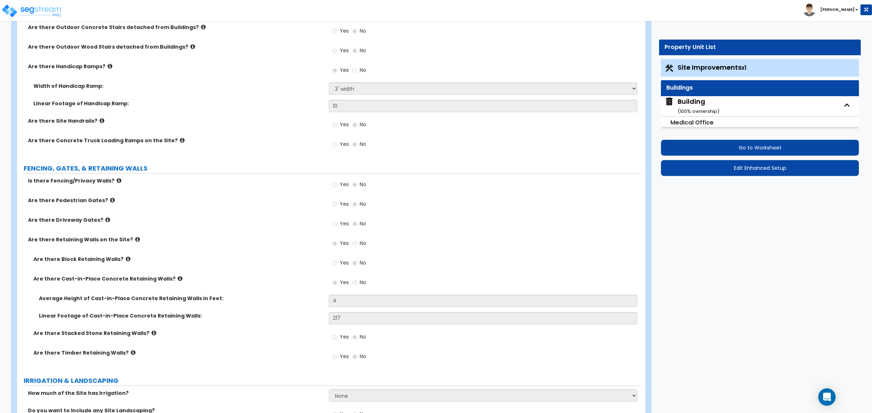
scroll to position [891, 0]
